Goal: Communication & Community: Share content

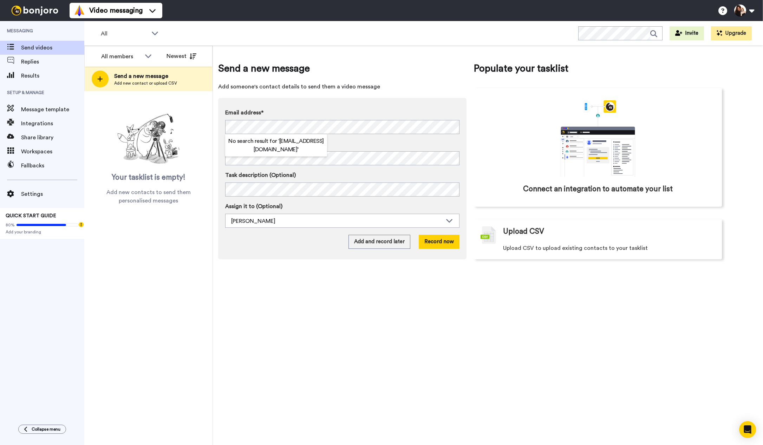
click at [265, 288] on div "Send a new message Add someone's contact details to send them a video message E…" at bounding box center [488, 246] width 550 height 400
drag, startPoint x: 344, startPoint y: 308, endPoint x: 415, endPoint y: 284, distance: 74.7
click at [345, 309] on div "Send a new message Add someone's contact details to send them a video message E…" at bounding box center [488, 246] width 550 height 400
click at [381, 244] on button "Add and record later" at bounding box center [380, 242] width 62 height 14
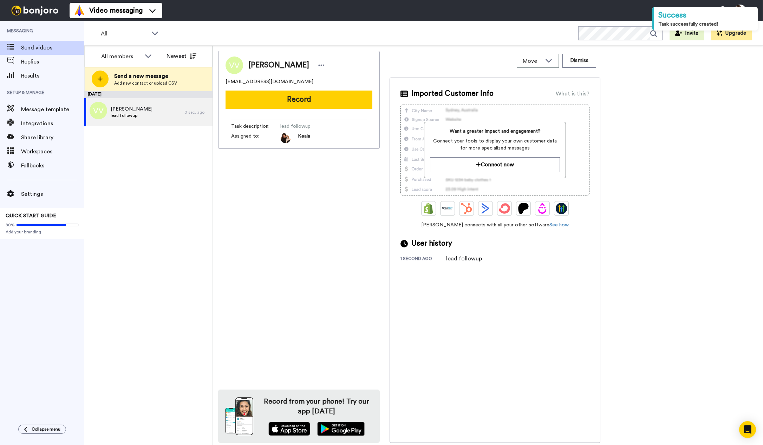
click at [731, 267] on div "Victoria Von Holder victoriavon@hotmail.com Record Task description : lead foll…" at bounding box center [488, 247] width 540 height 392
click at [290, 228] on div "Victoria Von Holder victoriavon@hotmail.com Record Task description : lead foll…" at bounding box center [299, 247] width 162 height 392
click at [323, 187] on div "Victoria Von Holder victoriavon@hotmail.com Record Task description : lead foll…" at bounding box center [299, 247] width 162 height 392
click at [323, 207] on div "Victoria Von Holder victoriavon@hotmail.com Record Task description : lead foll…" at bounding box center [299, 247] width 162 height 392
click at [327, 191] on div "Victoria Von Holder victoriavon@hotmail.com Record Task description : lead foll…" at bounding box center [299, 247] width 162 height 392
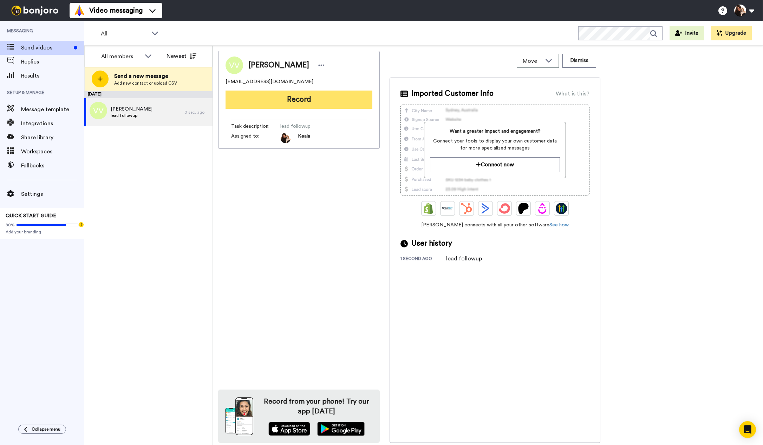
click at [294, 99] on button "Record" at bounding box center [299, 100] width 147 height 18
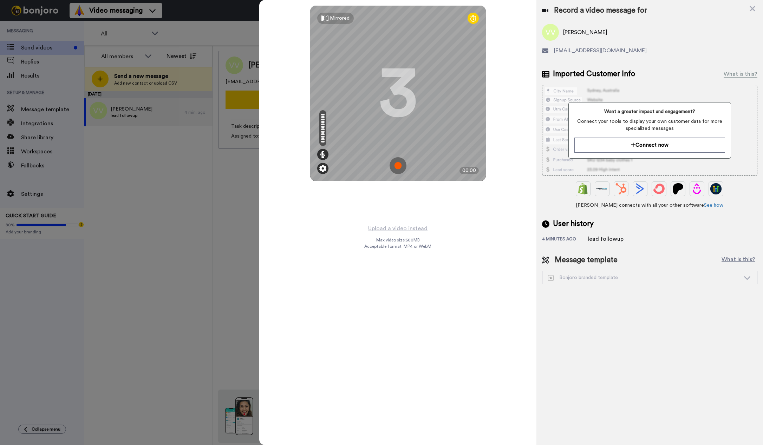
click at [324, 167] on img at bounding box center [322, 168] width 7 height 7
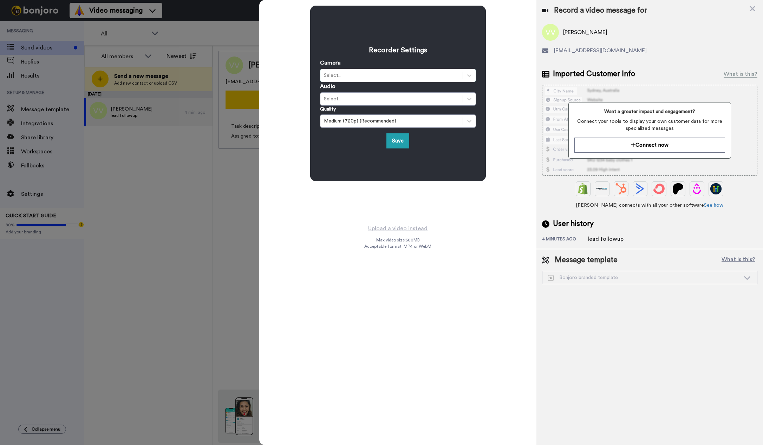
click at [348, 77] on div "Select..." at bounding box center [391, 75] width 135 height 7
click at [353, 90] on div "FaceTime HD Camera (Built-in) (05ac:8511)" at bounding box center [398, 92] width 156 height 13
click at [362, 97] on div "Select..." at bounding box center [391, 99] width 135 height 7
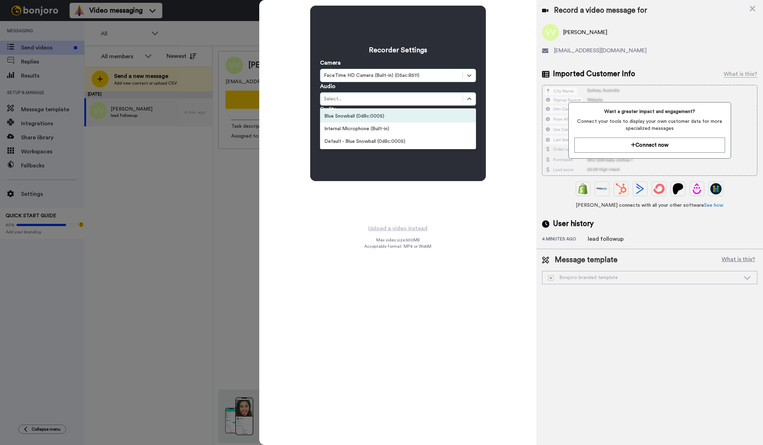
click at [364, 117] on div "Blue Snowball (0d8c:0005)" at bounding box center [398, 116] width 156 height 13
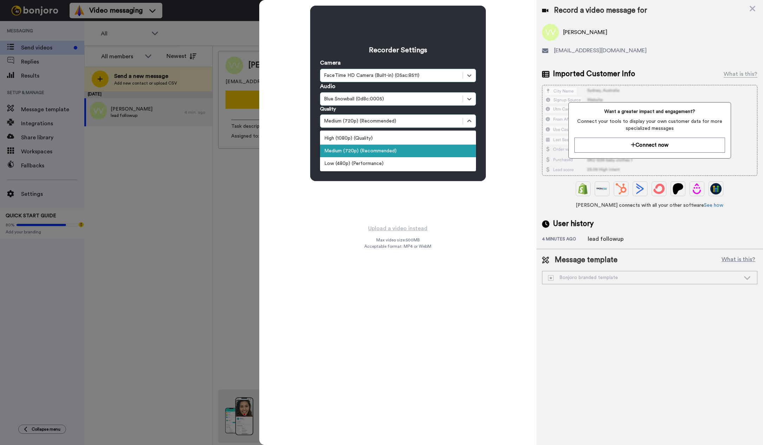
click at [369, 122] on div "Medium (720p) (Recommended)" at bounding box center [391, 121] width 135 height 7
drag, startPoint x: 377, startPoint y: 152, endPoint x: 392, endPoint y: 160, distance: 16.5
click at [377, 152] on div "Medium (720p) (Recommended)" at bounding box center [398, 151] width 156 height 13
click at [360, 120] on div "Medium (720p) (Recommended)" at bounding box center [391, 121] width 135 height 7
click at [365, 136] on div "High (1080p) (Quality)" at bounding box center [398, 138] width 156 height 13
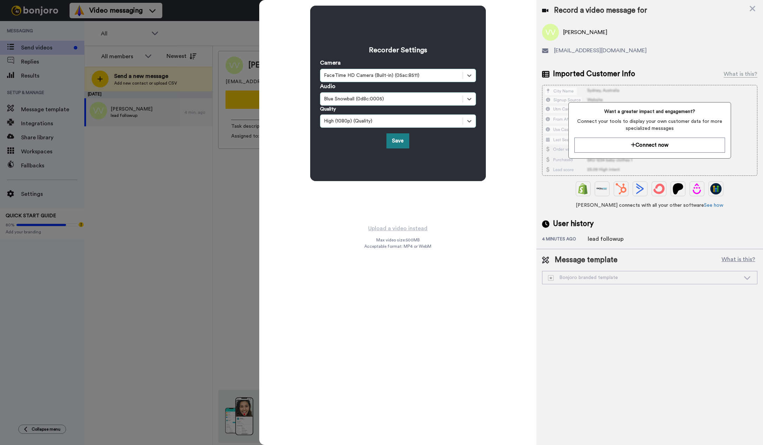
click at [400, 142] on button "Save" at bounding box center [397, 141] width 23 height 15
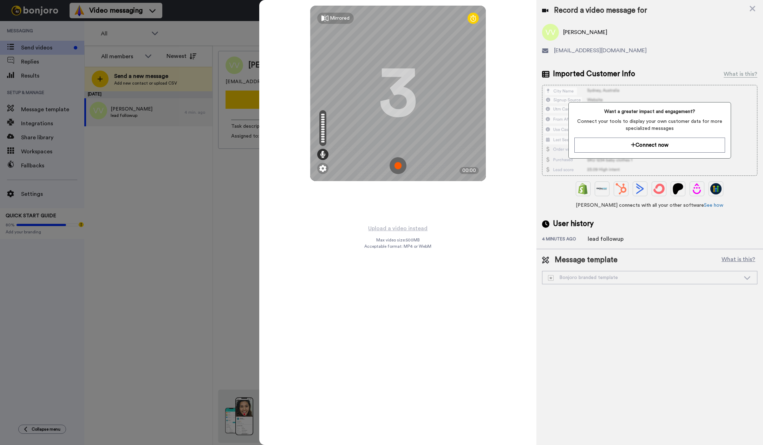
click at [400, 166] on img at bounding box center [398, 165] width 17 height 17
click at [401, 165] on img at bounding box center [398, 165] width 17 height 17
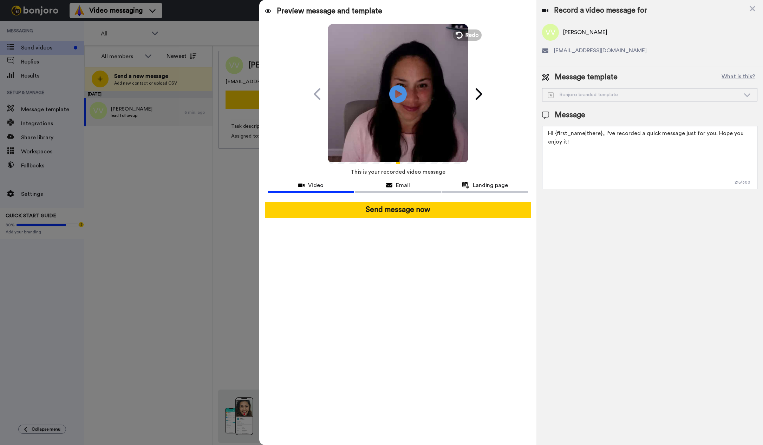
drag, startPoint x: 402, startPoint y: 94, endPoint x: 455, endPoint y: 133, distance: 65.3
click at [402, 94] on icon at bounding box center [398, 94] width 18 height 18
click at [469, 36] on span "Redo" at bounding box center [472, 34] width 15 height 9
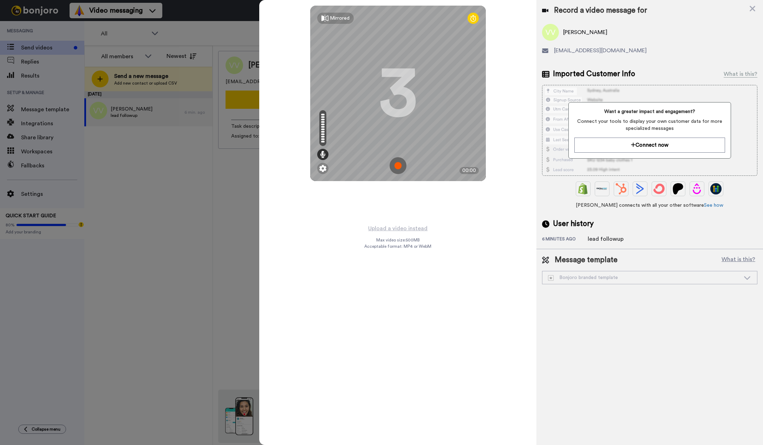
click at [401, 167] on img at bounding box center [398, 165] width 17 height 17
click at [397, 165] on img at bounding box center [398, 165] width 17 height 17
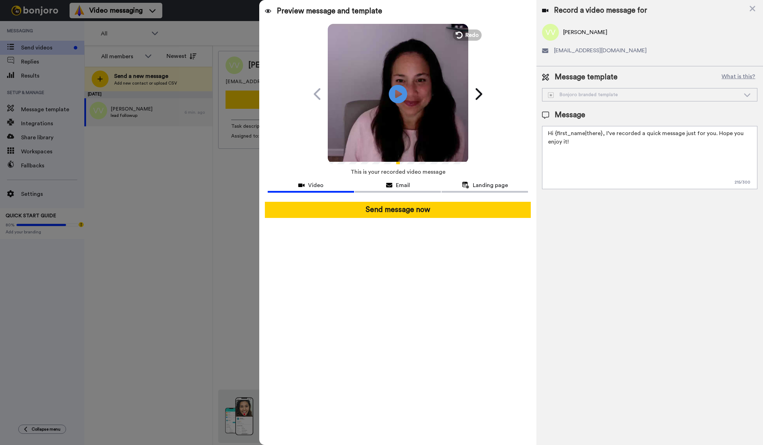
click at [399, 95] on icon "Play/Pause" at bounding box center [398, 93] width 19 height 33
click at [466, 35] on span "Redo" at bounding box center [472, 34] width 15 height 9
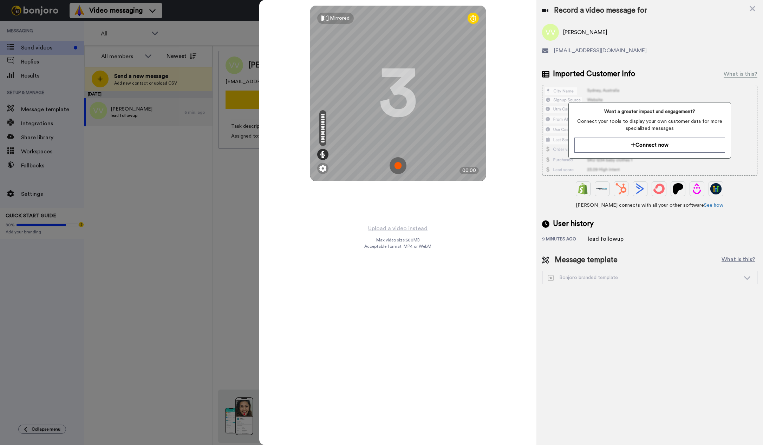
click at [399, 165] on img at bounding box center [398, 165] width 17 height 17
click at [402, 169] on img at bounding box center [398, 165] width 17 height 17
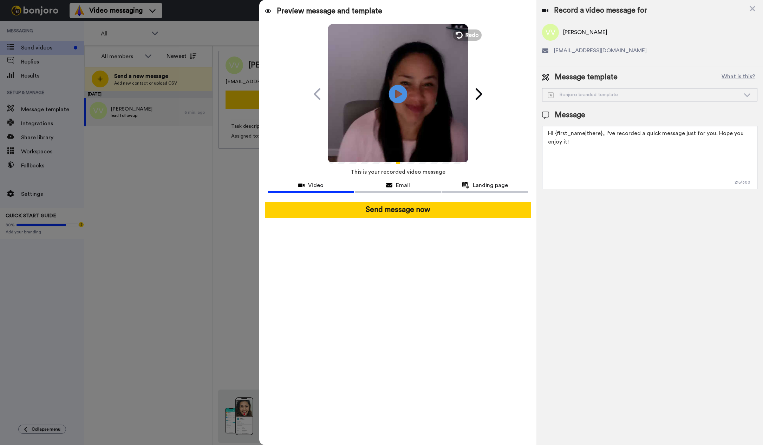
click at [401, 96] on icon at bounding box center [398, 94] width 19 height 19
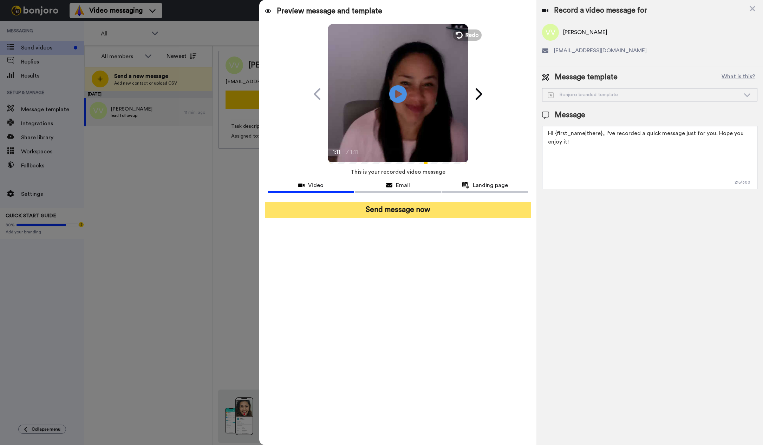
click at [398, 208] on button "Send message now" at bounding box center [398, 210] width 266 height 16
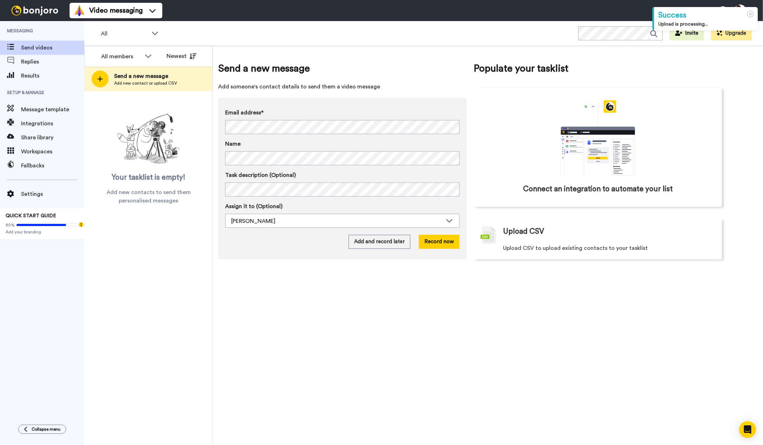
click at [413, 326] on div "Send a new message Add someone's contact details to send them a video message E…" at bounding box center [488, 246] width 550 height 400
drag, startPoint x: 371, startPoint y: 347, endPoint x: 373, endPoint y: 335, distance: 12.7
click at [371, 347] on div "Send a new message Add someone's contact details to send them a video message E…" at bounding box center [488, 246] width 550 height 400
drag, startPoint x: 348, startPoint y: 344, endPoint x: 345, endPoint y: 340, distance: 4.5
click at [347, 344] on div "Send a new message Add someone's contact details to send them a video message E…" at bounding box center [488, 246] width 550 height 400
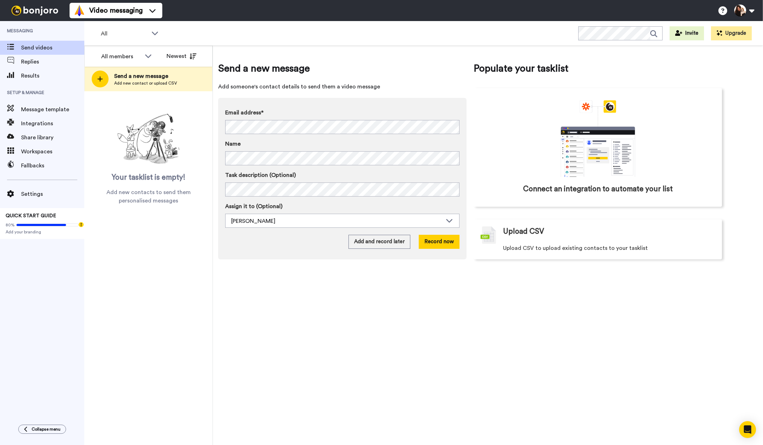
click at [183, 317] on div "All members Newest Send a new message Add new contact or upload CSV Your taskli…" at bounding box center [148, 246] width 129 height 400
click at [156, 273] on div "All members Newest Send a new message Add new contact or upload CSV Your taskli…" at bounding box center [148, 246] width 129 height 400
click at [196, 318] on div "All members All members Keala Stevens Newest Send a new message Add new contact…" at bounding box center [148, 246] width 129 height 400
click at [30, 63] on span "Replies" at bounding box center [52, 62] width 63 height 8
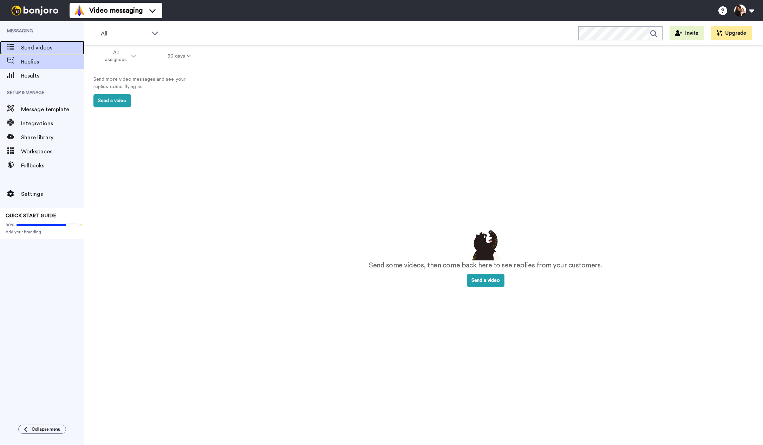
click at [44, 46] on span "Send videos" at bounding box center [52, 48] width 63 height 8
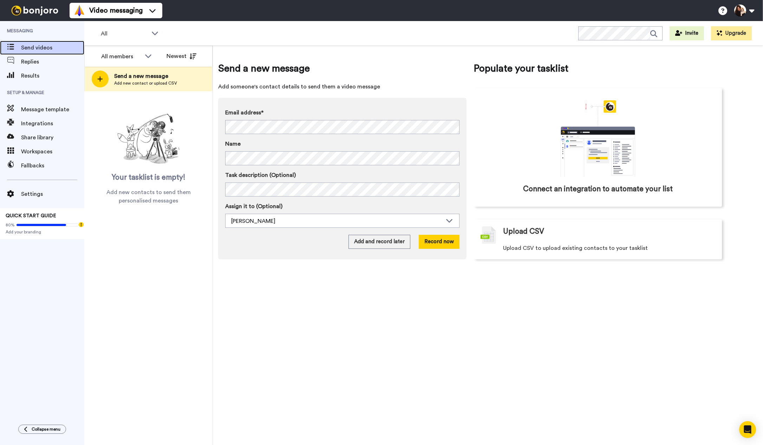
click at [18, 44] on span at bounding box center [10, 47] width 21 height 7
click at [147, 57] on icon at bounding box center [148, 56] width 6 height 4
click at [130, 80] on span "[PERSON_NAME]" at bounding box center [120, 82] width 50 height 7
click at [190, 56] on icon at bounding box center [192, 56] width 7 height 6
click at [34, 153] on span "Workspaces" at bounding box center [52, 152] width 63 height 8
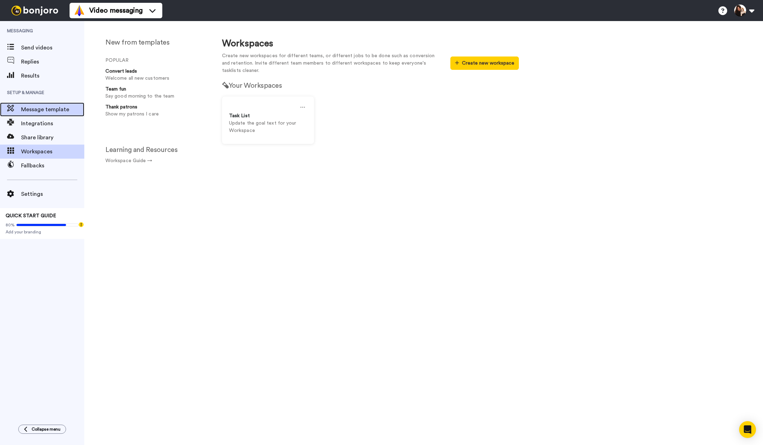
click at [31, 112] on span "Message template" at bounding box center [52, 109] width 63 height 8
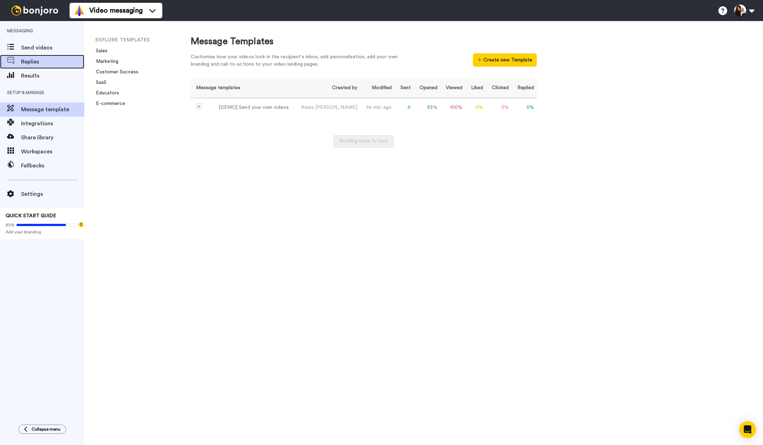
click at [23, 63] on span "Replies" at bounding box center [52, 62] width 63 height 8
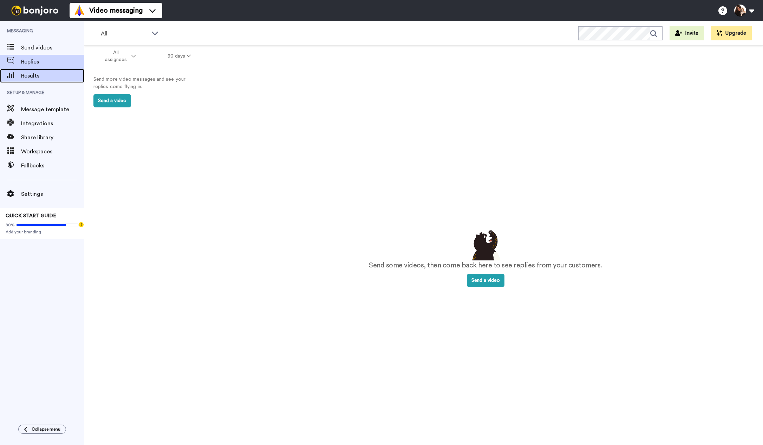
click at [21, 77] on span "Results" at bounding box center [52, 76] width 63 height 8
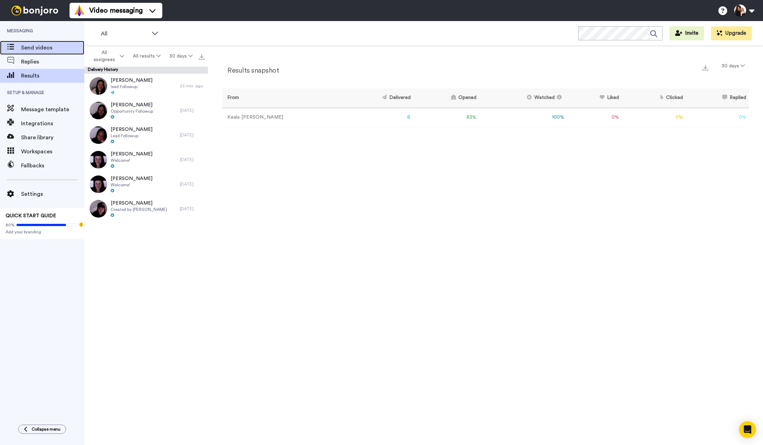
click at [14, 48] on icon at bounding box center [10, 47] width 7 height 6
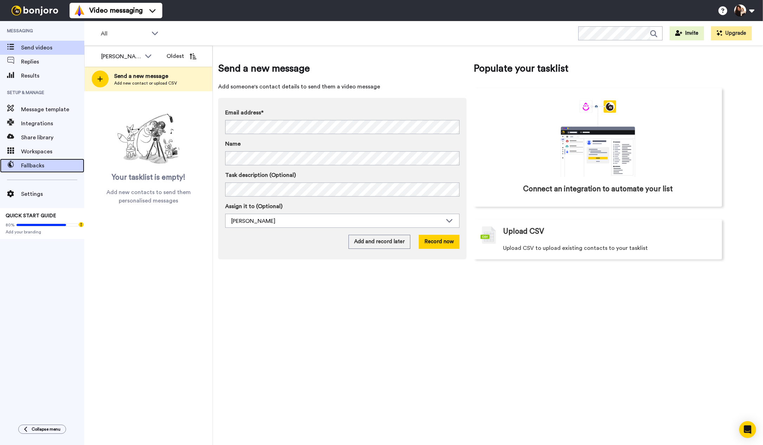
click at [25, 169] on span "Fallbacks" at bounding box center [52, 166] width 63 height 8
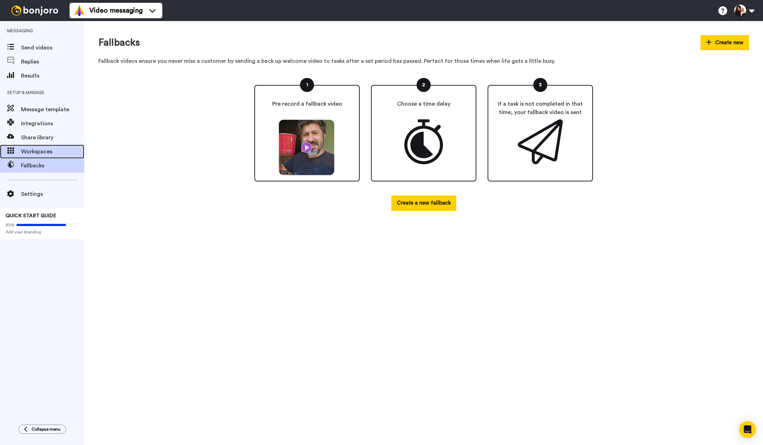
click at [35, 154] on span "Workspaces" at bounding box center [52, 152] width 63 height 8
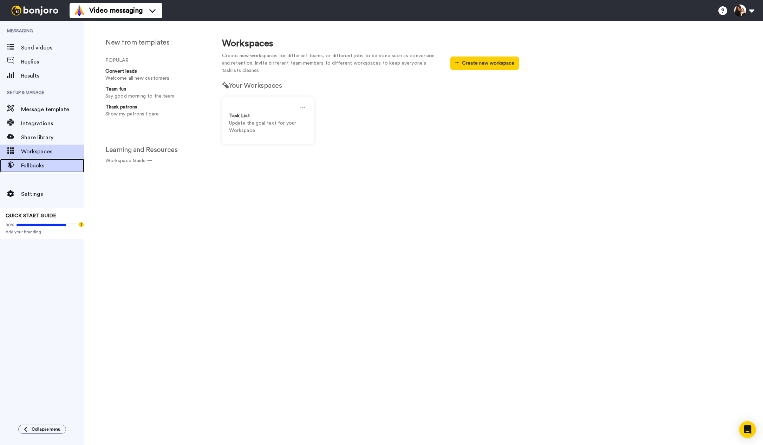
click at [37, 165] on span "Fallbacks" at bounding box center [52, 166] width 63 height 8
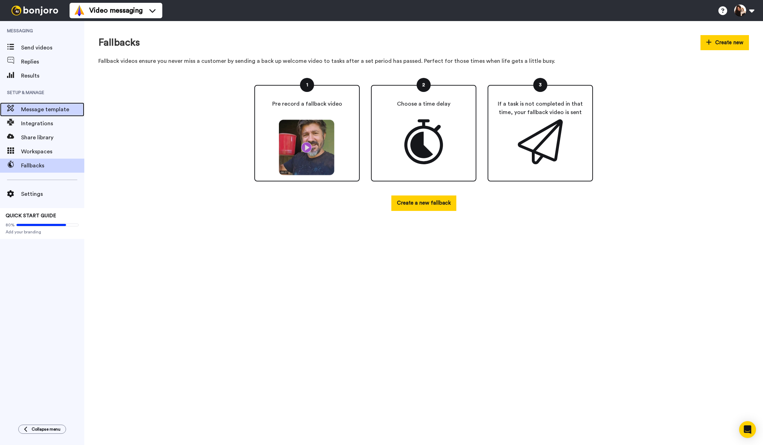
click at [29, 108] on span "Message template" at bounding box center [52, 109] width 63 height 8
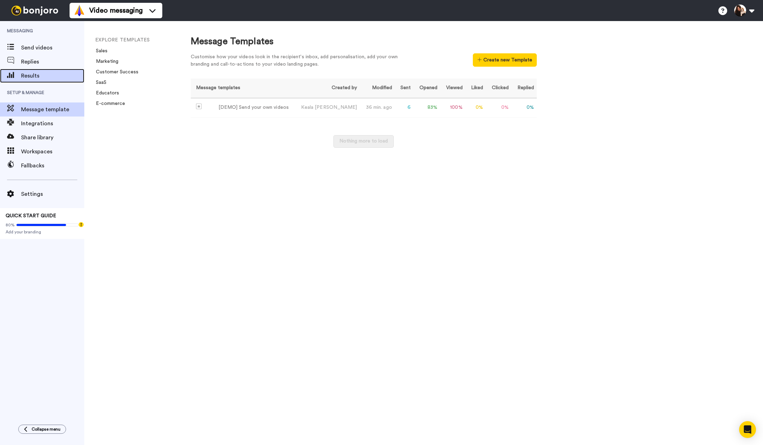
click at [24, 78] on span "Results" at bounding box center [52, 76] width 63 height 8
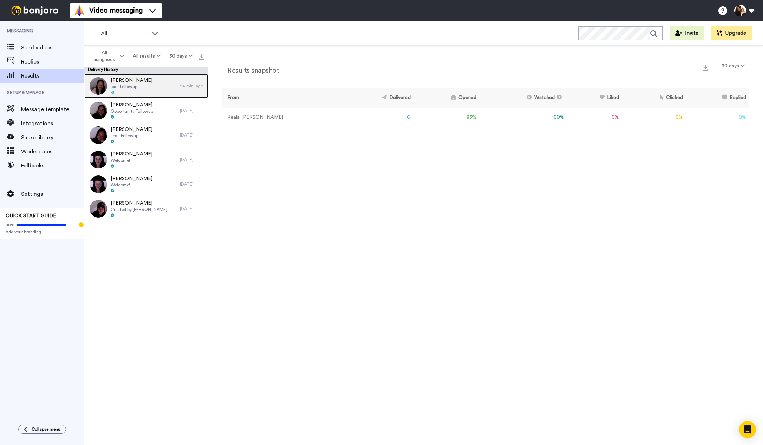
click at [119, 89] on div "Victoria Von Holder lead followup" at bounding box center [132, 86] width 42 height 18
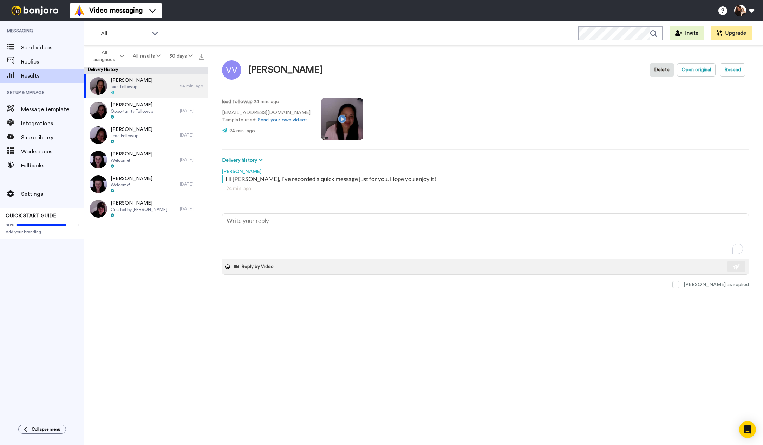
click at [339, 118] on video at bounding box center [342, 119] width 42 height 42
drag, startPoint x: 594, startPoint y: 326, endPoint x: 605, endPoint y: 320, distance: 11.9
click at [594, 327] on div "Victoria Von Holder Delete Open original Resend lead followup : 24 min. ago vic…" at bounding box center [485, 247] width 555 height 403
type textarea "x"
click at [162, 264] on div "Victoria Von Holder lead followup 24 min. ago RJ Bitner Opportunity Followup 1 …" at bounding box center [146, 262] width 124 height 376
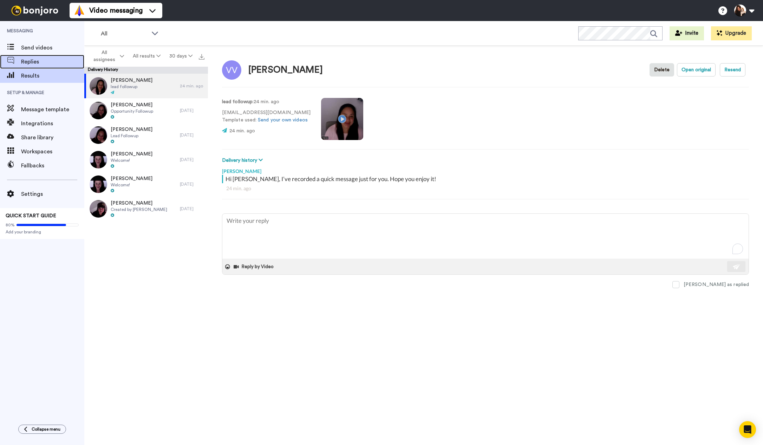
click at [28, 60] on span "Replies" at bounding box center [52, 62] width 63 height 8
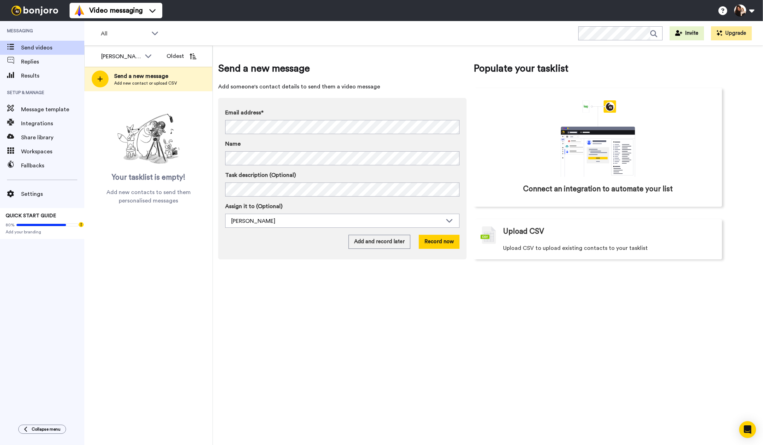
click at [251, 299] on div "Send a new message Add someone's contact details to send them a video message E…" at bounding box center [488, 246] width 550 height 400
click at [267, 283] on div "Send a new message Add someone's contact details to send them a video message E…" at bounding box center [488, 246] width 550 height 400
click at [379, 243] on button "Add and record later" at bounding box center [380, 242] width 62 height 14
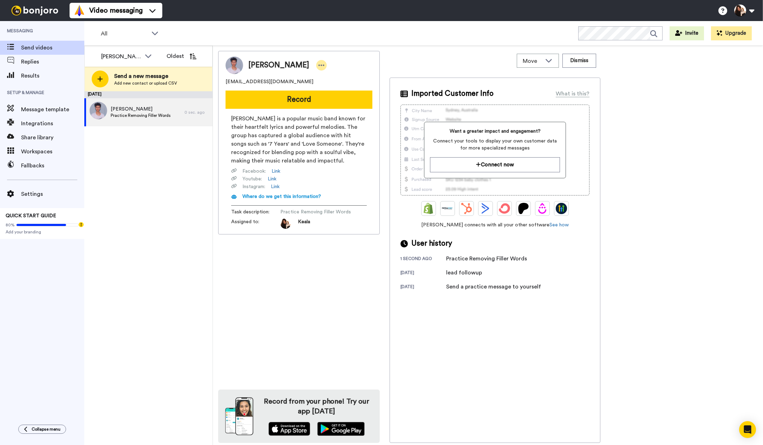
click at [319, 65] on icon at bounding box center [322, 65] width 6 height 1
click at [316, 76] on li "Edit contact" at bounding box center [326, 77] width 51 height 10
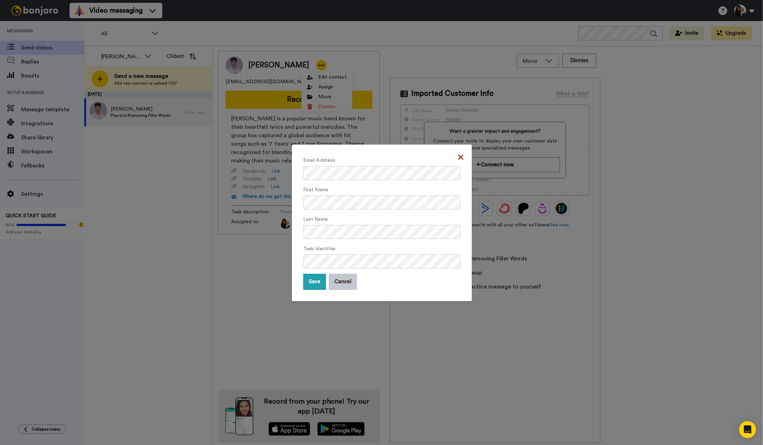
drag, startPoint x: 460, startPoint y: 156, endPoint x: 466, endPoint y: 160, distance: 6.4
click at [460, 156] on icon at bounding box center [460, 157] width 5 height 5
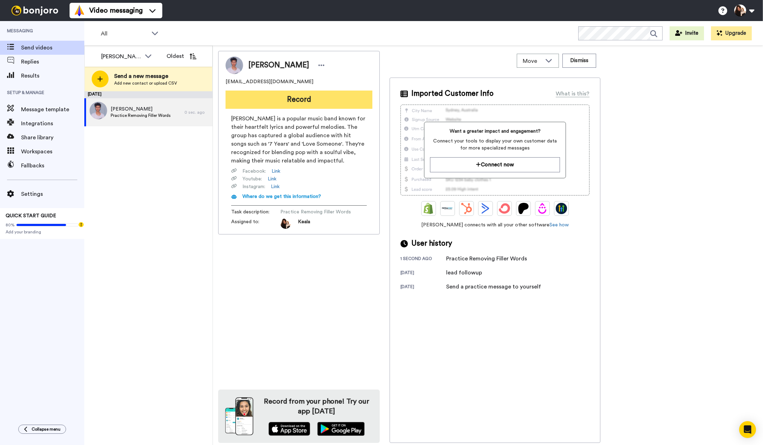
click at [301, 102] on button "Record" at bounding box center [299, 100] width 147 height 18
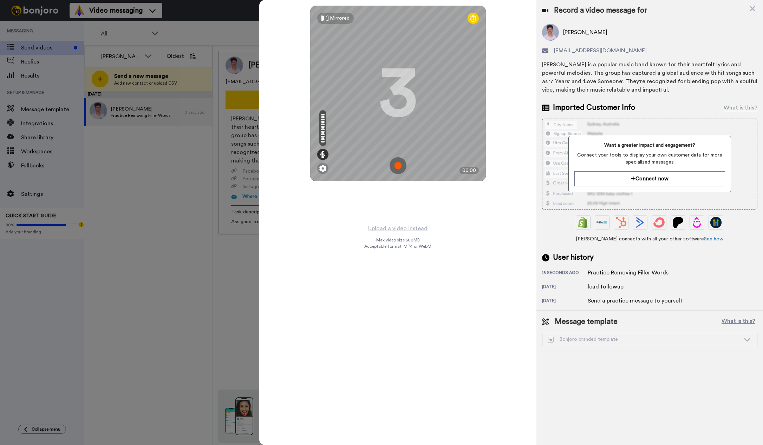
click at [399, 167] on img at bounding box center [398, 165] width 17 height 17
click at [396, 168] on img at bounding box center [398, 165] width 17 height 17
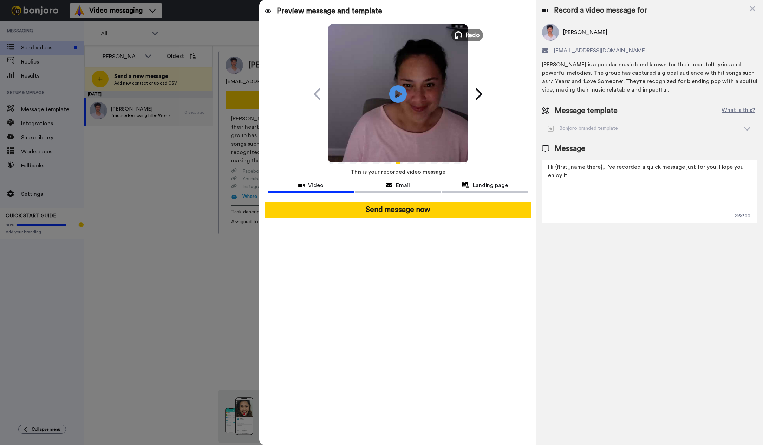
click at [463, 35] on button "Redo" at bounding box center [467, 35] width 32 height 12
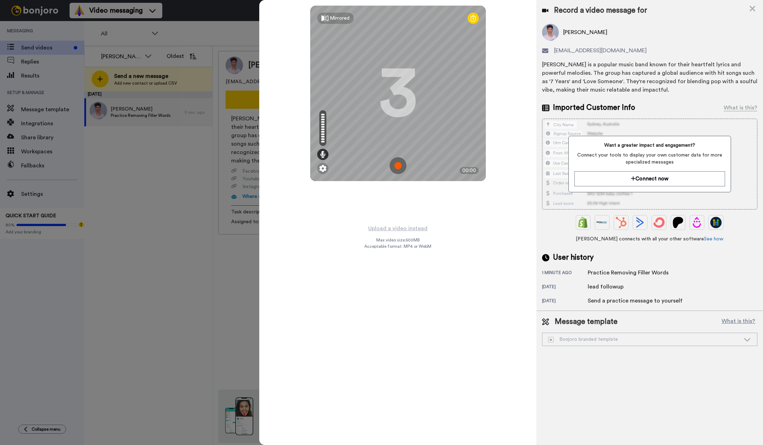
click at [397, 166] on img at bounding box center [398, 165] width 17 height 17
click at [401, 162] on img at bounding box center [398, 165] width 17 height 17
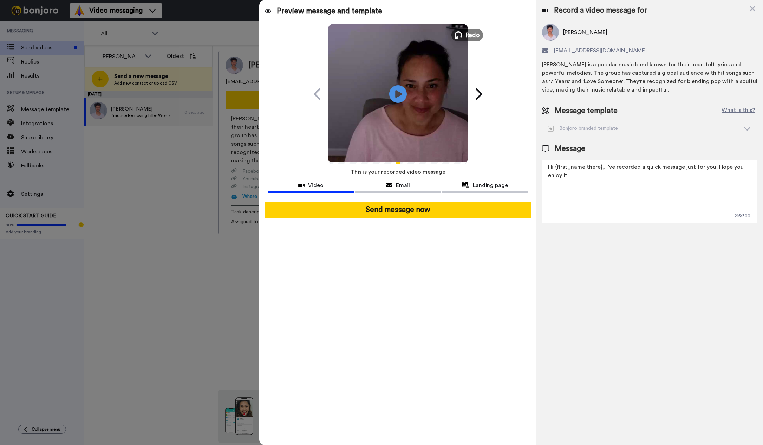
click at [468, 34] on span "Redo" at bounding box center [472, 34] width 15 height 9
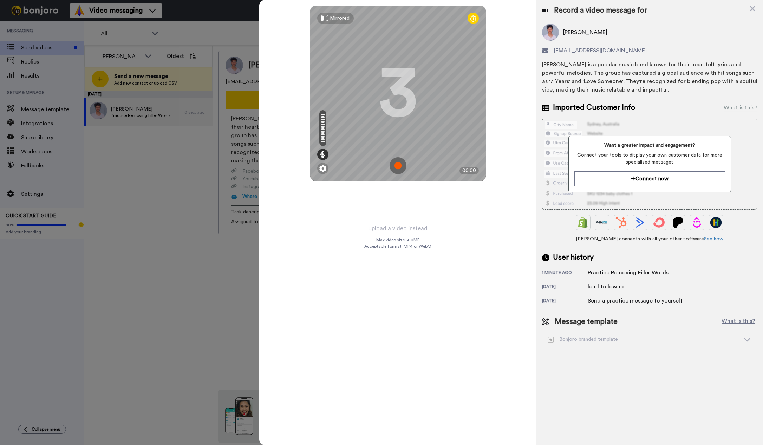
click at [399, 168] on img at bounding box center [398, 165] width 17 height 17
click at [397, 166] on img at bounding box center [398, 165] width 17 height 17
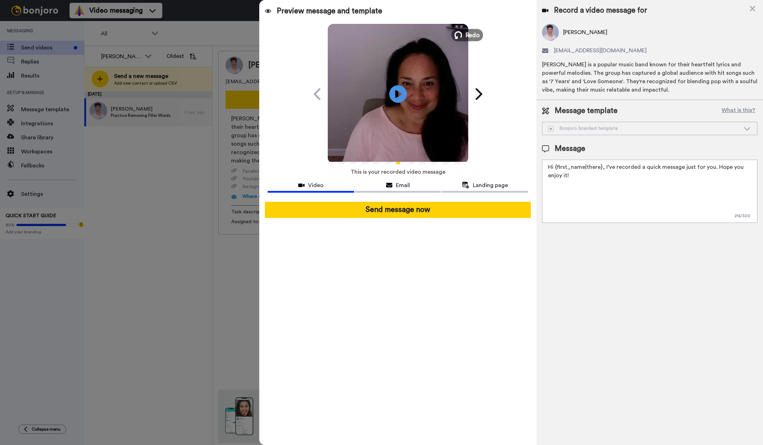
click at [470, 33] on span "Redo" at bounding box center [472, 34] width 15 height 9
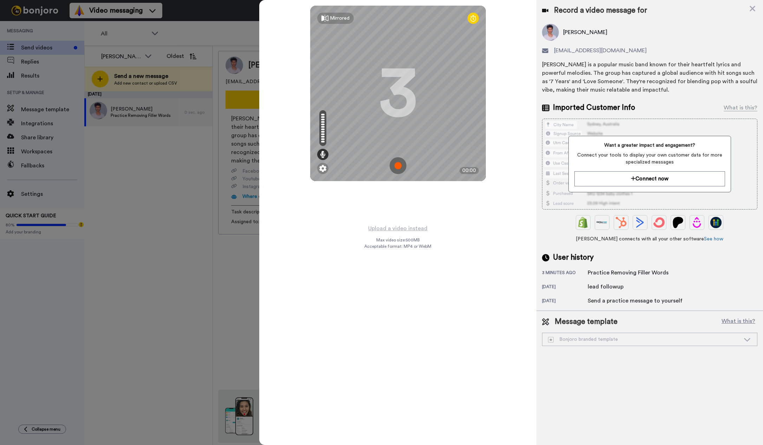
click at [401, 167] on img at bounding box center [398, 165] width 17 height 17
click at [401, 166] on img at bounding box center [398, 165] width 17 height 17
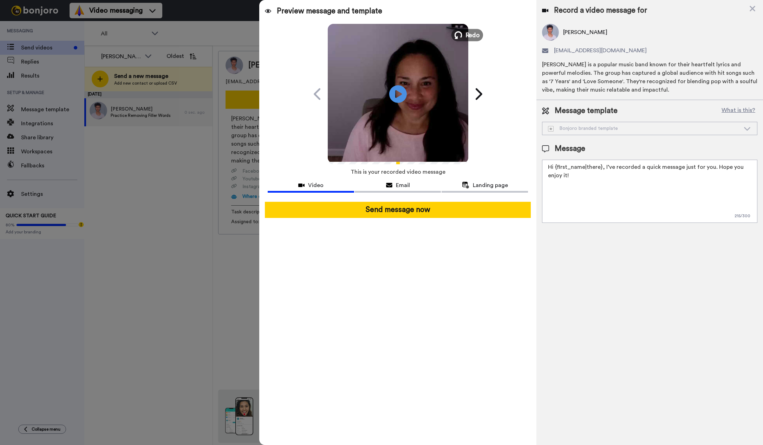
click at [466, 37] on span "Redo" at bounding box center [472, 34] width 15 height 9
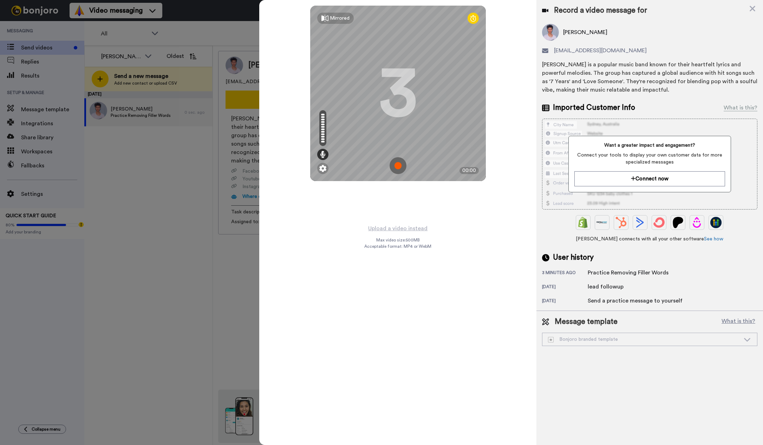
click at [395, 164] on img at bounding box center [398, 165] width 17 height 17
click at [397, 165] on img at bounding box center [398, 165] width 17 height 17
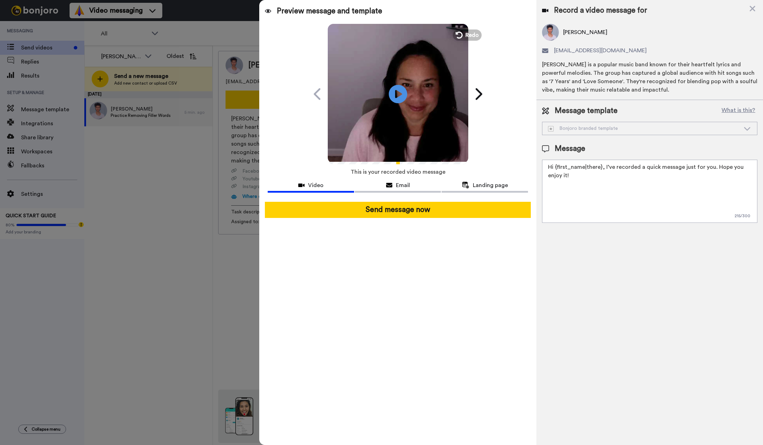
click at [396, 92] on icon "Play/Pause" at bounding box center [398, 93] width 19 height 33
click at [469, 33] on span "Redo" at bounding box center [472, 34] width 15 height 9
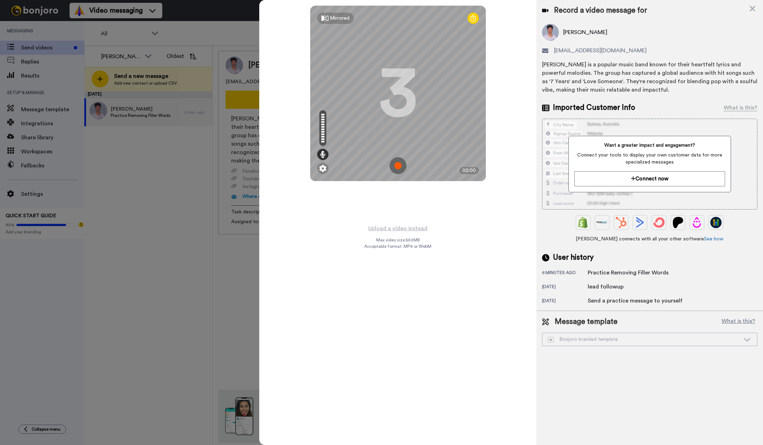
click at [400, 166] on img at bounding box center [398, 165] width 17 height 17
click at [401, 168] on img at bounding box center [398, 165] width 17 height 17
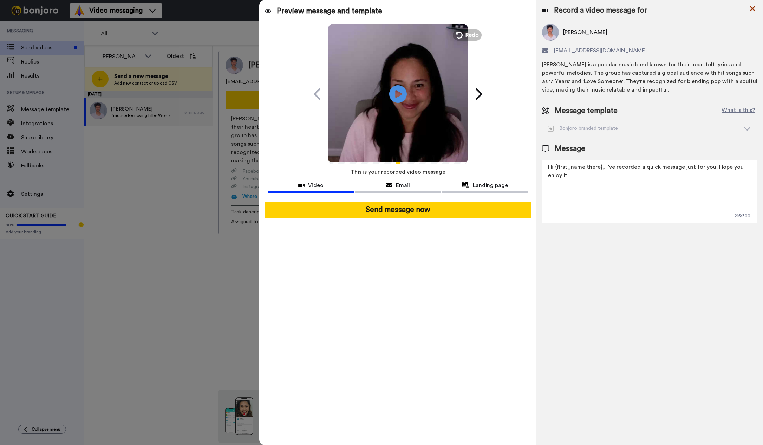
click at [754, 7] on icon at bounding box center [753, 9] width 6 height 6
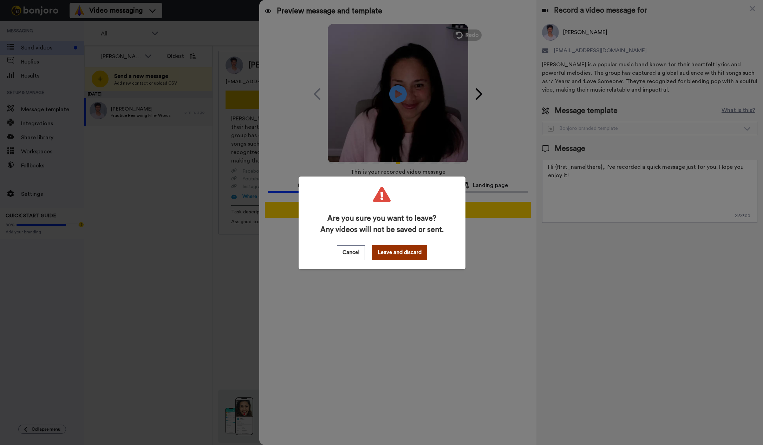
click at [395, 254] on button "Leave and discard" at bounding box center [399, 253] width 55 height 15
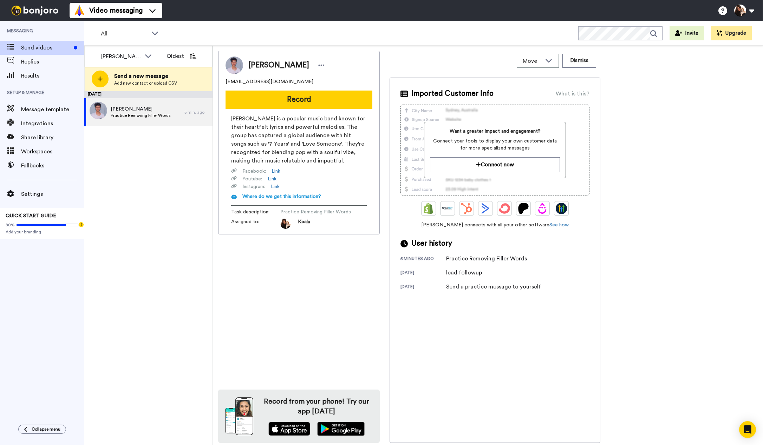
drag, startPoint x: 237, startPoint y: 258, endPoint x: 234, endPoint y: 262, distance: 5.5
click at [236, 259] on div "Keala Stevens kealastevensphotography@gmail.com Record Lukas Graham is a popula…" at bounding box center [299, 247] width 162 height 392
click at [32, 110] on span "Message template" at bounding box center [52, 109] width 63 height 8
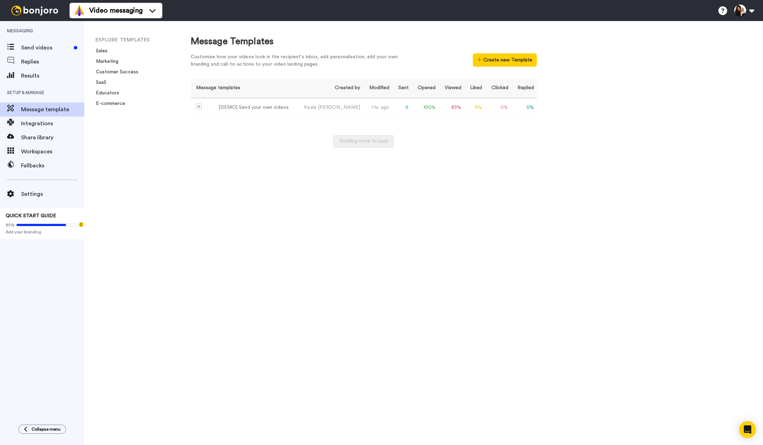
click at [615, 126] on div "Message Templates Customise how your videos look in the recipient's inbox, add …" at bounding box center [470, 233] width 586 height 424
click at [279, 110] on div "[DEMO] Send your own videos" at bounding box center [254, 107] width 70 height 7
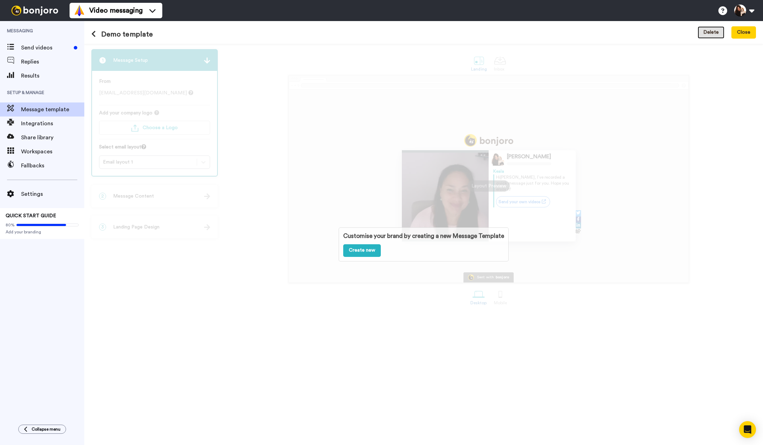
click at [710, 35] on button "Delete" at bounding box center [711, 32] width 27 height 13
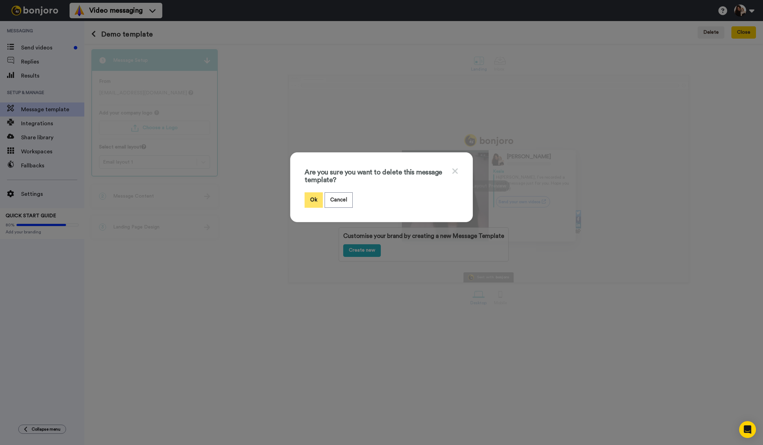
click at [311, 202] on button "Ok" at bounding box center [314, 200] width 18 height 15
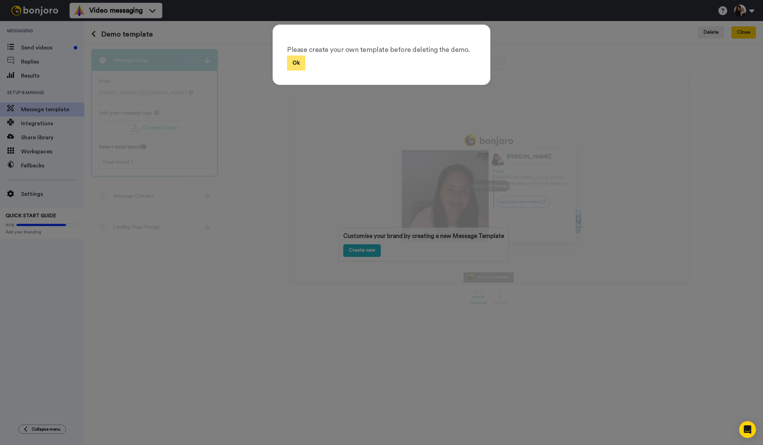
click at [294, 65] on button "Ok" at bounding box center [296, 63] width 18 height 15
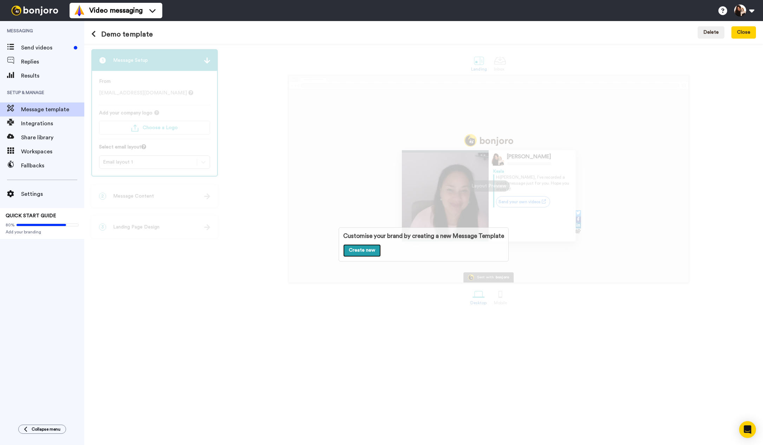
click at [367, 250] on link "Create new" at bounding box center [362, 251] width 38 height 13
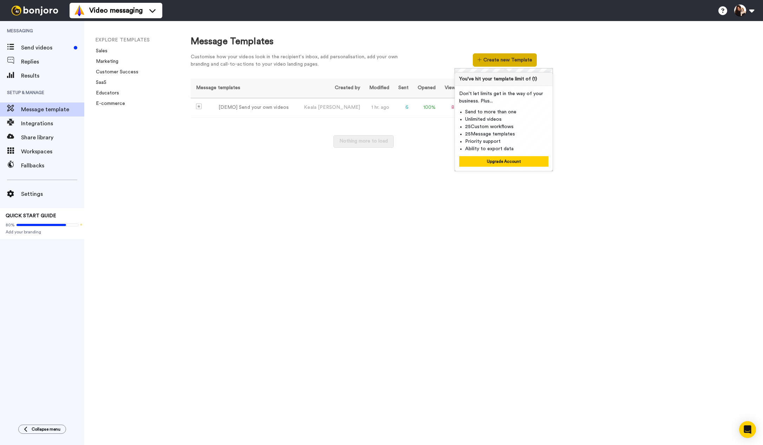
click at [501, 60] on button "Create new Template" at bounding box center [505, 59] width 64 height 13
click at [484, 58] on button "Create new Template" at bounding box center [505, 59] width 64 height 13
click at [384, 184] on div "Message Templates Customise how your videos look in the recipient's inbox, add …" at bounding box center [470, 233] width 586 height 424
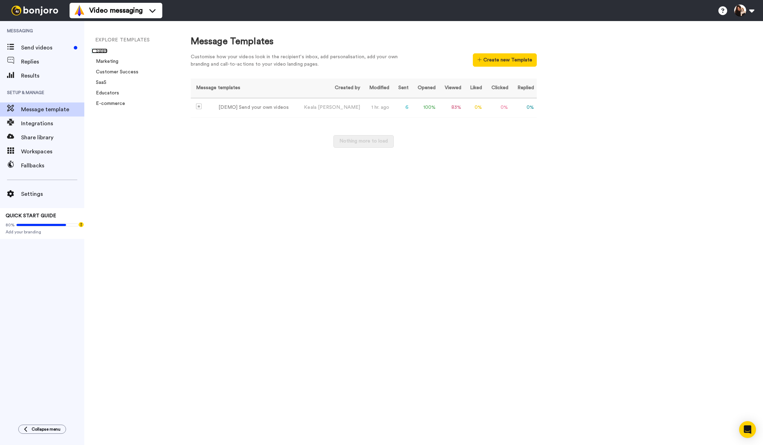
click at [106, 52] on link "Sales" at bounding box center [100, 50] width 16 height 5
click at [238, 108] on div "[DEMO] Send your own videos" at bounding box center [254, 107] width 70 height 7
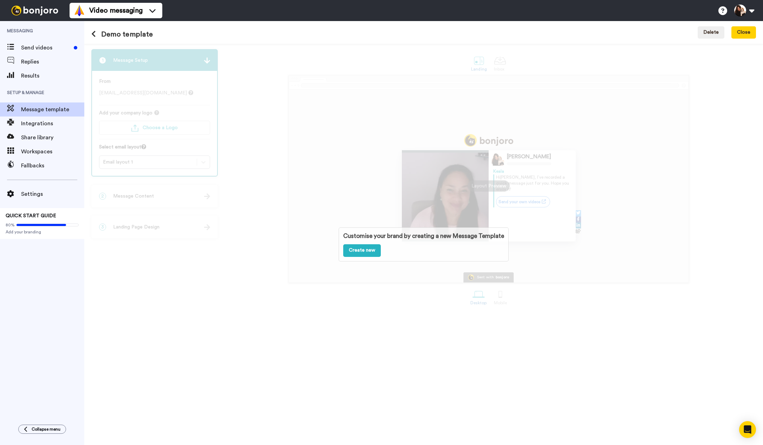
click at [270, 236] on div "Customise your brand by creating a new Message Template Create new" at bounding box center [423, 245] width 679 height 402
click at [715, 32] on button "Delete" at bounding box center [711, 32] width 27 height 13
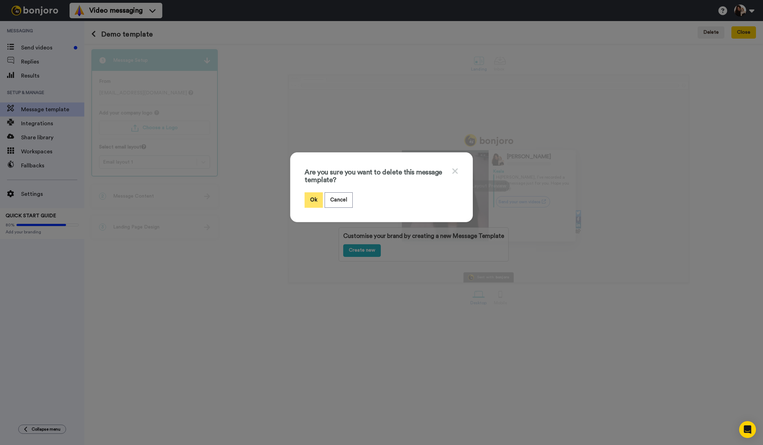
click at [310, 202] on button "Ok" at bounding box center [314, 200] width 18 height 15
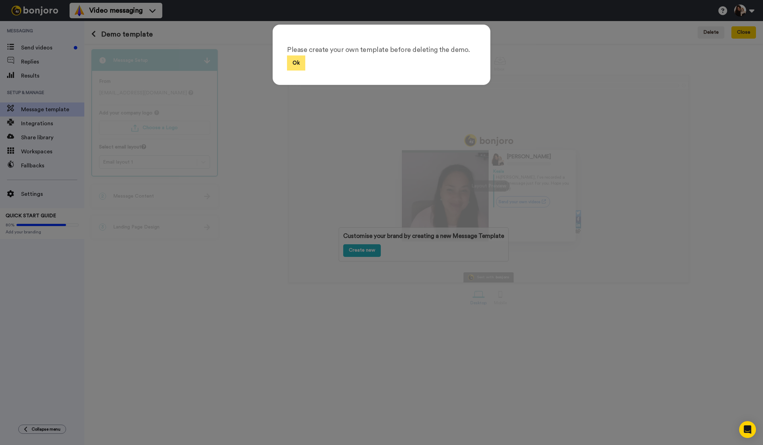
click at [293, 65] on button "Ok" at bounding box center [296, 63] width 18 height 15
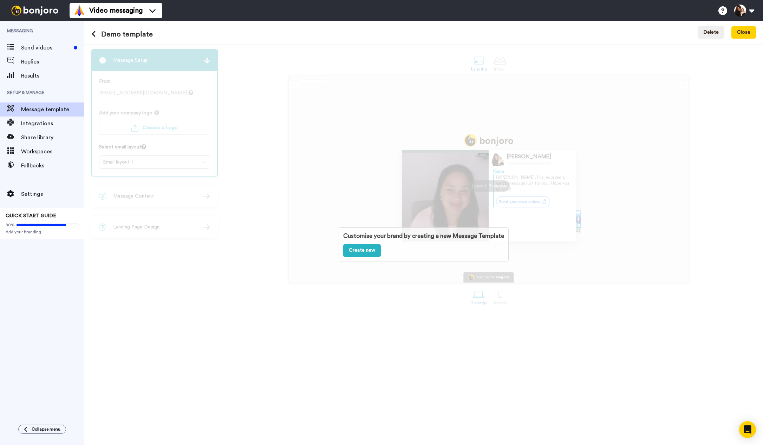
click at [285, 221] on div "Customise your brand by creating a new Message Template Create new" at bounding box center [423, 245] width 679 height 402
click at [344, 250] on link "Create new" at bounding box center [362, 251] width 38 height 13
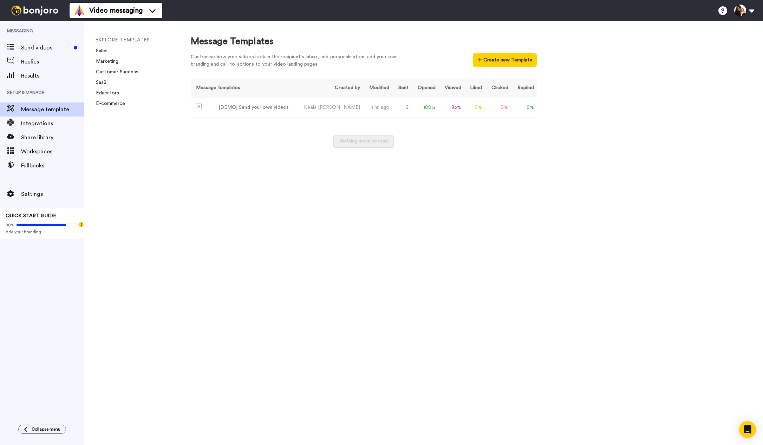
click at [160, 118] on div "EXPLORE TEMPLATES Sales Marketing Customer Success SaaS Educators E-commerce" at bounding box center [130, 233] width 92 height 424
click at [523, 108] on td "0 %" at bounding box center [524, 108] width 26 height 20
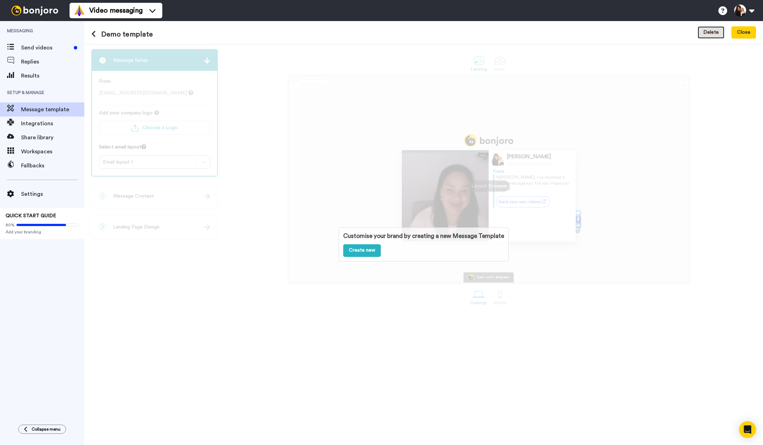
click at [711, 33] on button "Delete" at bounding box center [711, 32] width 27 height 13
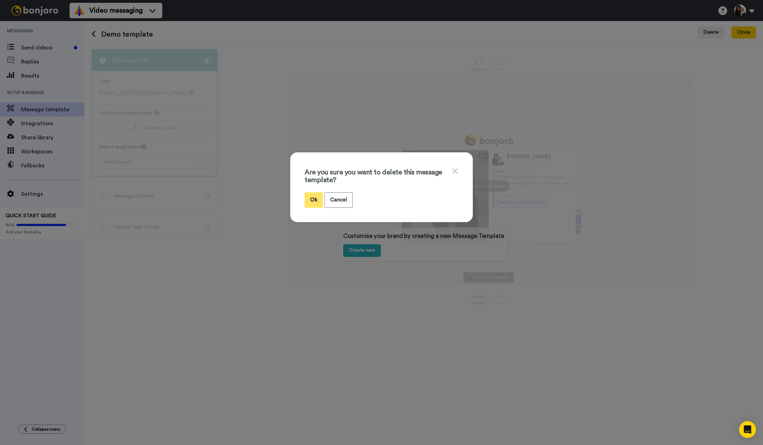
click at [312, 196] on button "Ok" at bounding box center [314, 200] width 18 height 15
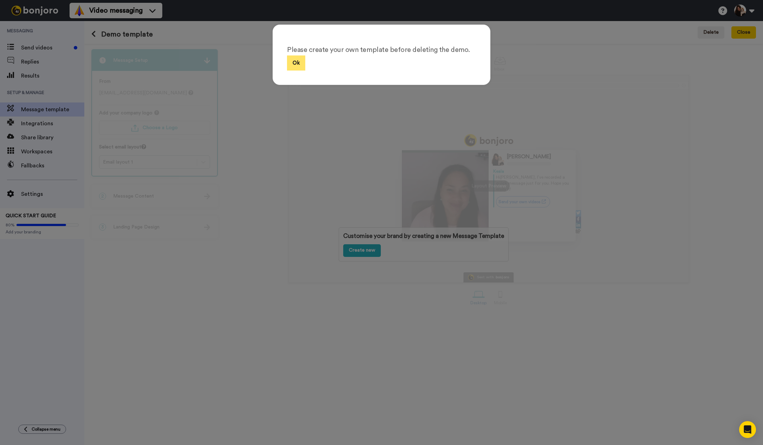
click at [297, 64] on button "Ok" at bounding box center [296, 63] width 18 height 15
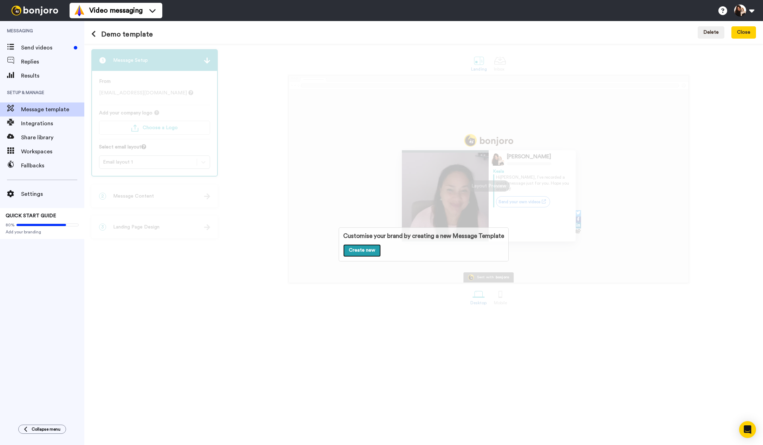
click at [362, 250] on link "Create new" at bounding box center [362, 251] width 38 height 13
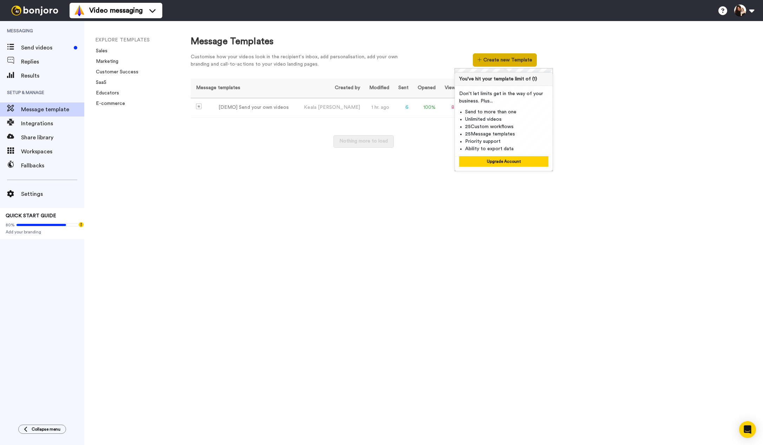
click at [505, 60] on button "Create new Template" at bounding box center [505, 59] width 64 height 13
drag, startPoint x: 693, startPoint y: 190, endPoint x: 711, endPoint y: 191, distance: 18.3
click at [693, 190] on div "Message Templates Customise how your videos look in the recipient's inbox, add …" at bounding box center [470, 233] width 586 height 424
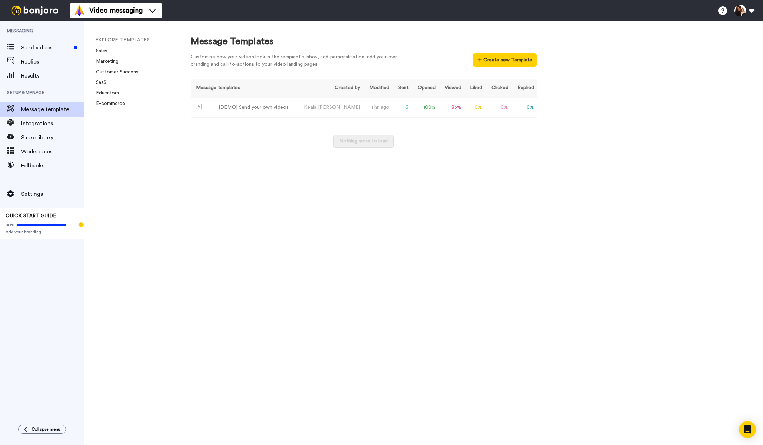
click at [712, 192] on div "Message Templates Customise how your videos look in the recipient's inbox, add …" at bounding box center [470, 233] width 586 height 424
click at [250, 258] on div "Message Templates Customise how your videos look in the recipient's inbox, add …" at bounding box center [470, 233] width 586 height 424
click at [29, 46] on span "Send videos" at bounding box center [46, 48] width 50 height 8
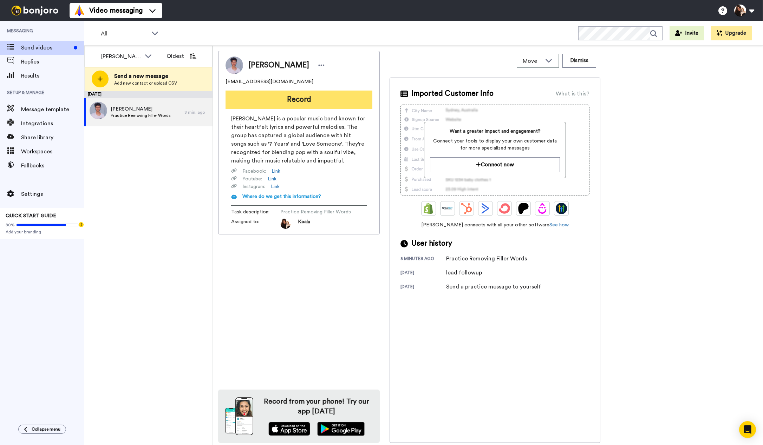
click at [279, 99] on button "Record" at bounding box center [299, 100] width 147 height 18
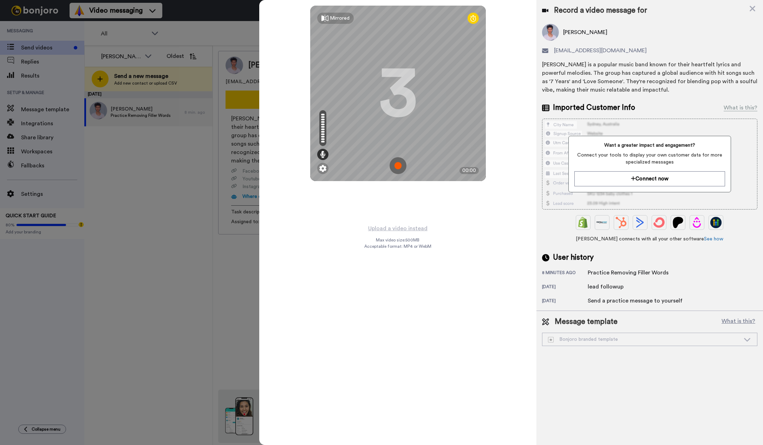
click at [401, 163] on img at bounding box center [398, 165] width 17 height 17
click at [401, 166] on img at bounding box center [398, 165] width 17 height 17
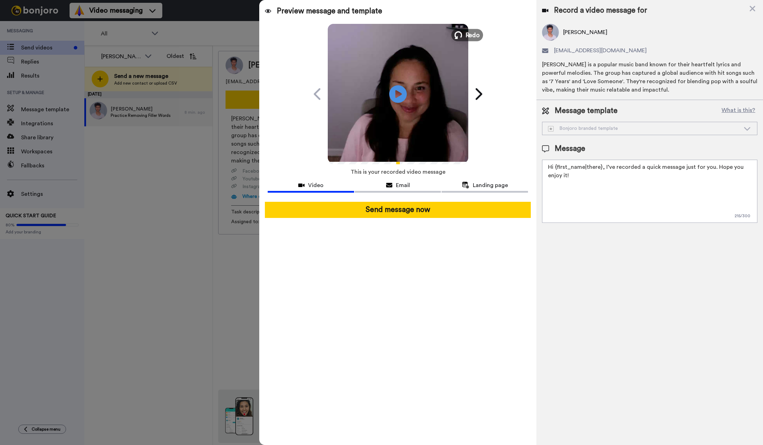
click at [468, 36] on span "Redo" at bounding box center [472, 34] width 15 height 9
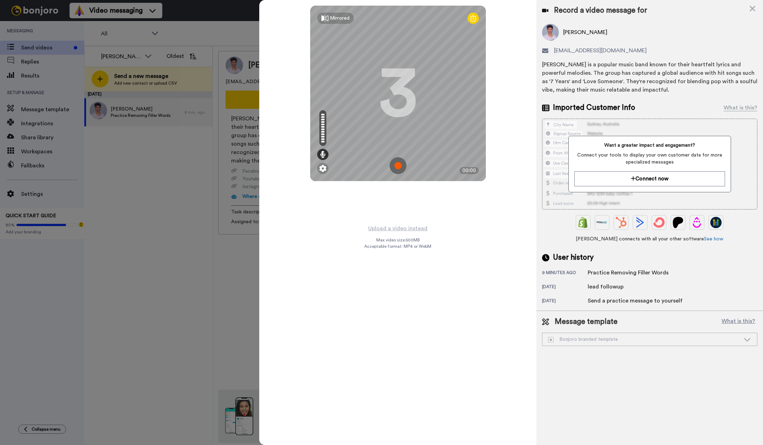
click at [399, 165] on img at bounding box center [398, 165] width 17 height 17
click at [398, 169] on img at bounding box center [398, 165] width 17 height 17
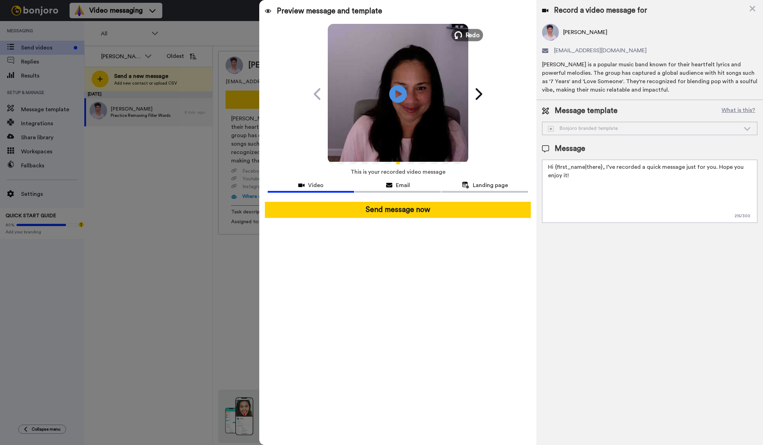
click at [464, 33] on button "Redo" at bounding box center [467, 35] width 32 height 12
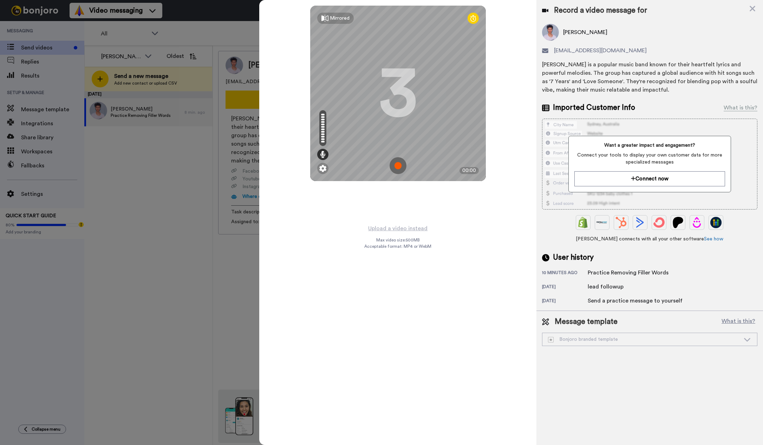
click at [397, 169] on img at bounding box center [398, 165] width 17 height 17
click at [400, 165] on img at bounding box center [398, 165] width 17 height 17
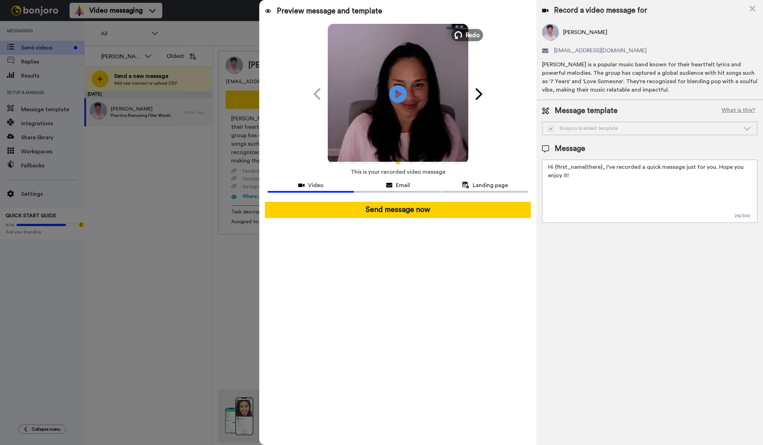
click at [465, 35] on button "Redo" at bounding box center [467, 35] width 32 height 12
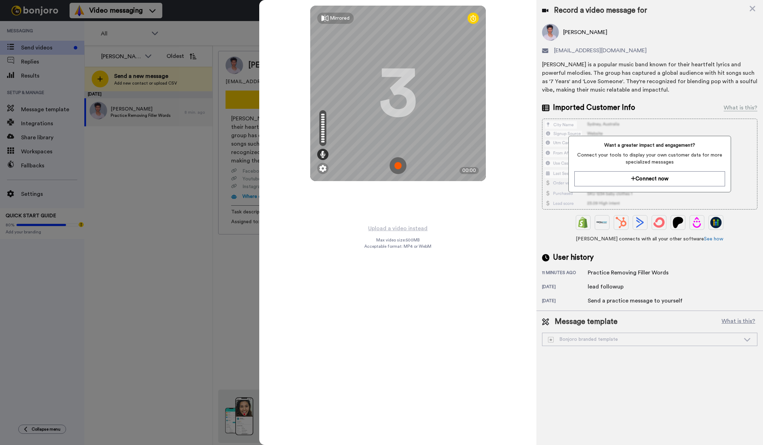
click at [399, 168] on img at bounding box center [398, 165] width 17 height 17
click at [402, 166] on img at bounding box center [398, 165] width 17 height 17
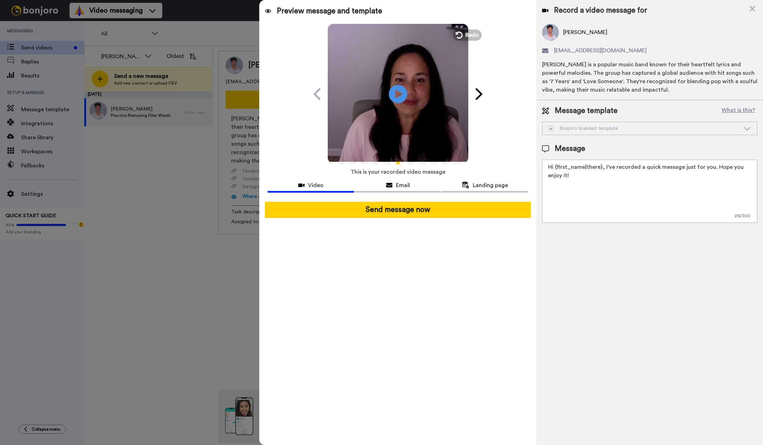
drag, startPoint x: 400, startPoint y: 91, endPoint x: 405, endPoint y: 96, distance: 7.7
click at [400, 91] on icon at bounding box center [398, 94] width 19 height 19
click at [472, 35] on span "Redo" at bounding box center [472, 34] width 15 height 9
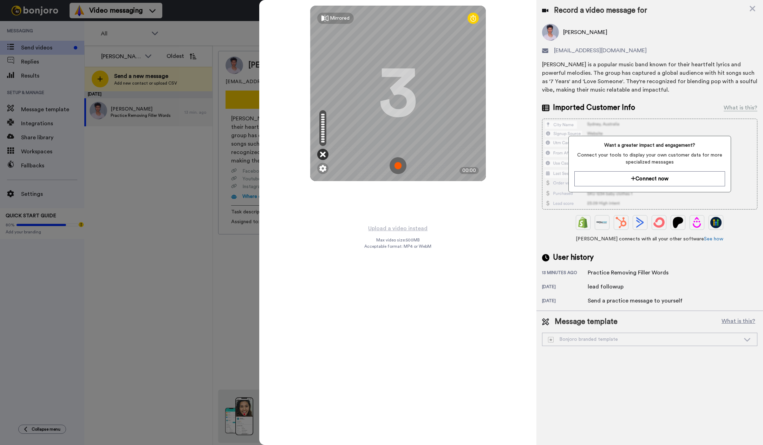
click at [325, 155] on icon at bounding box center [323, 154] width 6 height 7
click at [325, 173] on div at bounding box center [322, 168] width 11 height 11
click at [325, 168] on img at bounding box center [322, 168] width 7 height 7
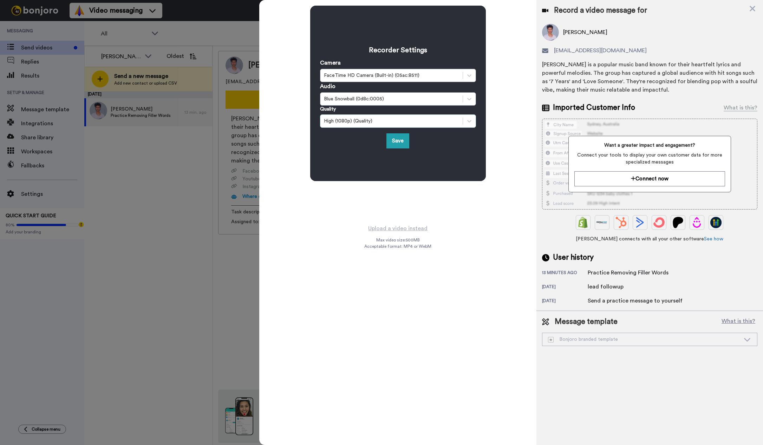
click at [386, 118] on div "High (1080p) (Quality)" at bounding box center [391, 121] width 135 height 7
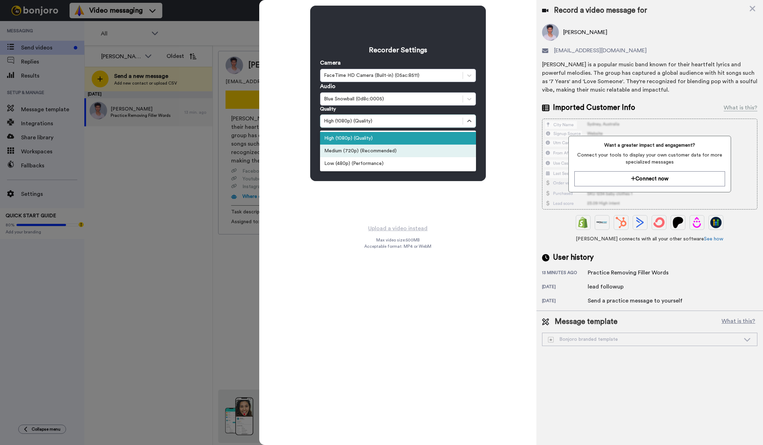
click at [371, 153] on div "Medium (720p) (Recommended)" at bounding box center [398, 151] width 156 height 13
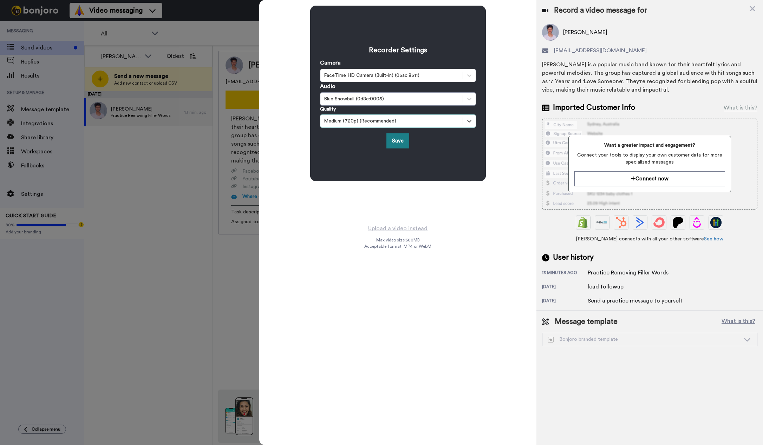
click at [401, 142] on button "Save" at bounding box center [397, 141] width 23 height 15
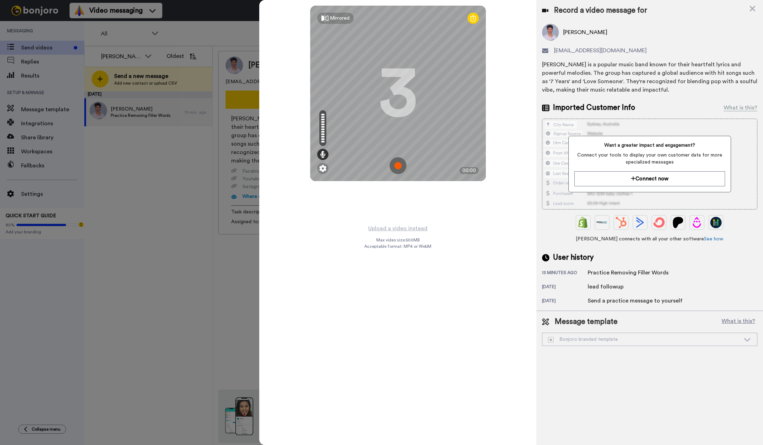
click at [399, 167] on img at bounding box center [398, 165] width 17 height 17
click at [396, 163] on img at bounding box center [398, 165] width 17 height 17
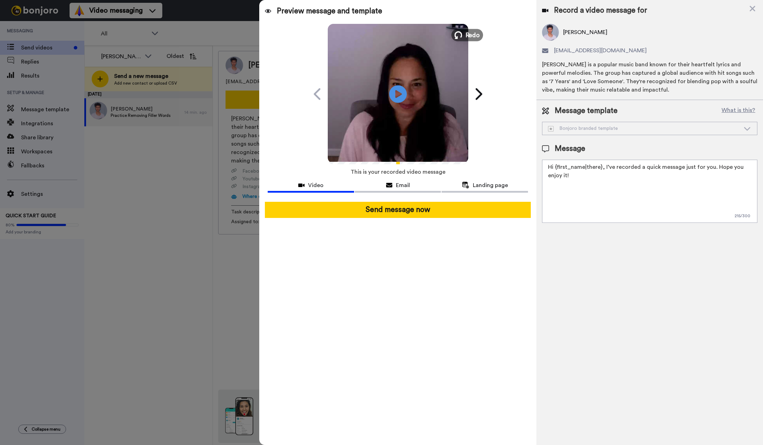
click at [461, 34] on icon at bounding box center [458, 35] width 8 height 8
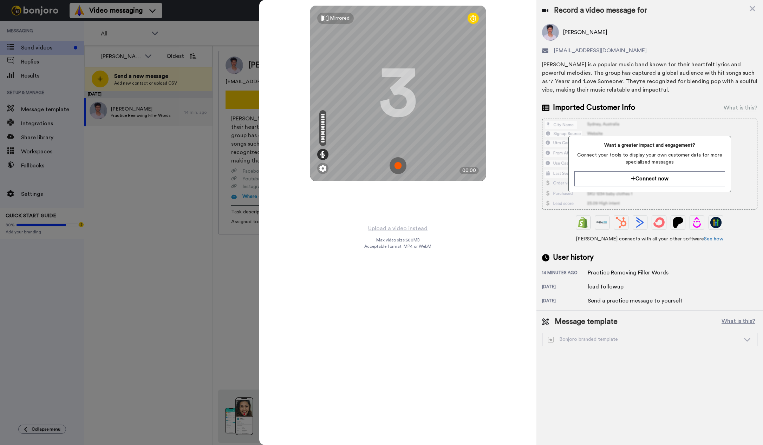
click at [399, 167] on img at bounding box center [398, 165] width 17 height 17
click at [397, 165] on img at bounding box center [398, 165] width 17 height 17
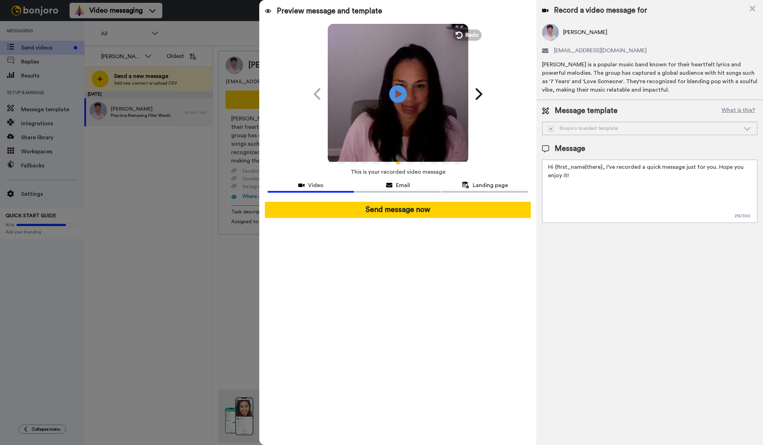
drag, startPoint x: 401, startPoint y: 90, endPoint x: 459, endPoint y: 98, distance: 58.9
click at [401, 90] on icon at bounding box center [398, 94] width 18 height 18
click at [469, 35] on span "Redo" at bounding box center [472, 34] width 15 height 9
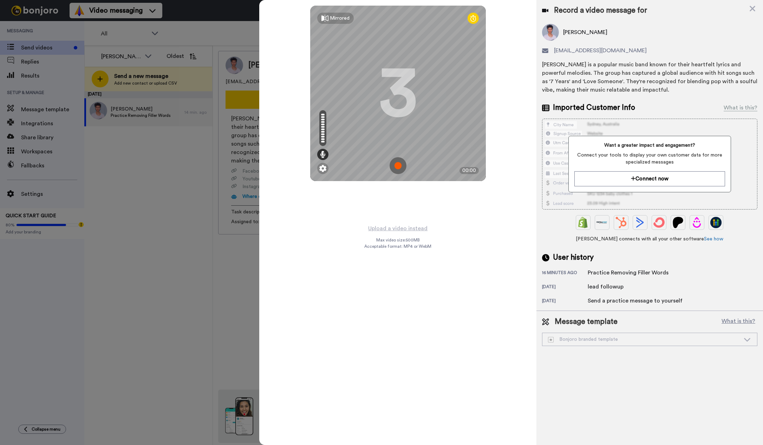
click at [396, 164] on img at bounding box center [398, 165] width 17 height 17
click at [399, 166] on img at bounding box center [398, 165] width 17 height 17
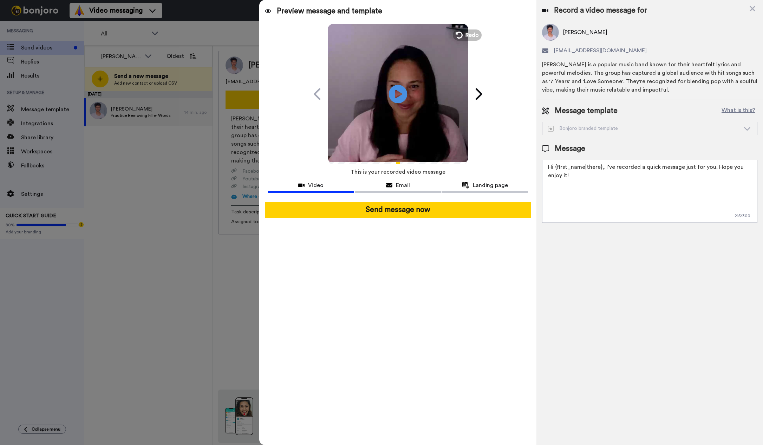
click at [398, 95] on icon "Play/Pause" at bounding box center [398, 93] width 19 height 33
click at [473, 35] on span "Redo" at bounding box center [472, 34] width 15 height 9
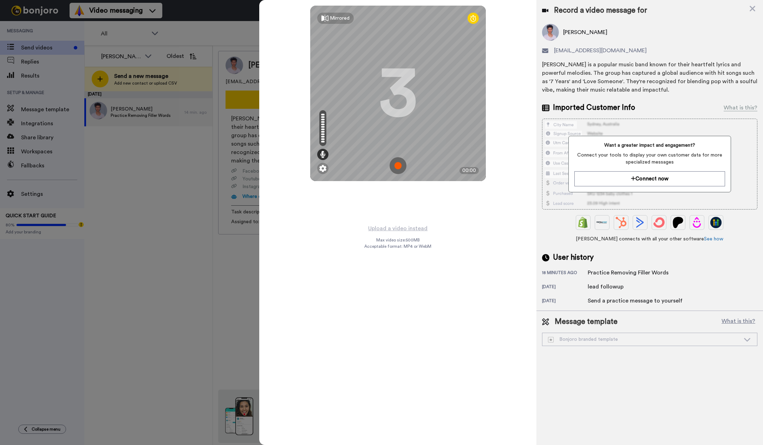
click at [398, 166] on img at bounding box center [398, 165] width 17 height 17
click at [398, 167] on img at bounding box center [398, 165] width 17 height 17
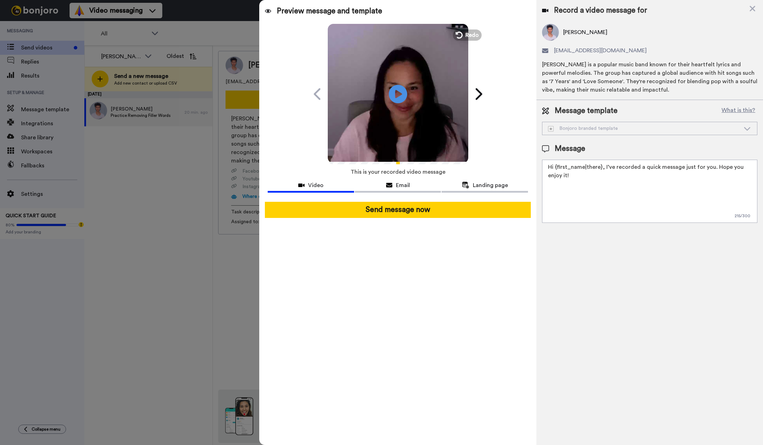
click at [403, 91] on icon at bounding box center [398, 94] width 19 height 19
click at [467, 35] on span "Redo" at bounding box center [472, 34] width 15 height 9
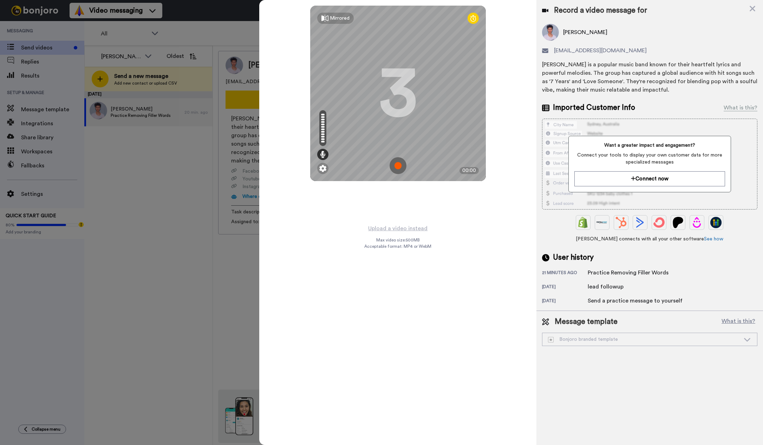
click at [402, 168] on img at bounding box center [398, 165] width 17 height 17
click at [397, 165] on img at bounding box center [398, 165] width 17 height 17
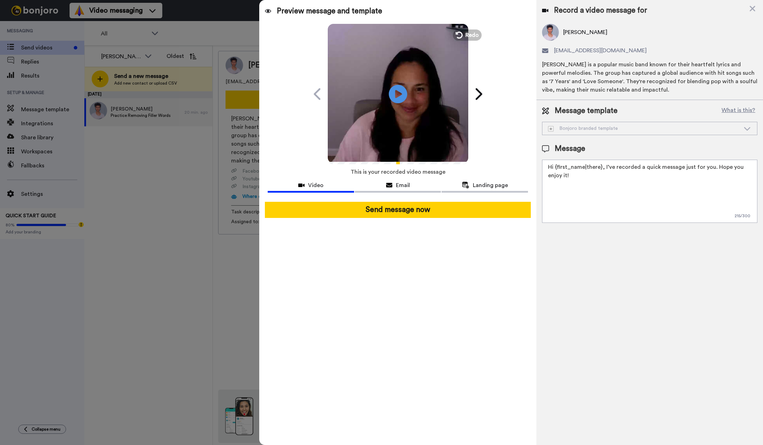
click at [397, 97] on icon "Play/Pause" at bounding box center [398, 93] width 19 height 33
click at [471, 34] on span "Redo" at bounding box center [472, 34] width 15 height 9
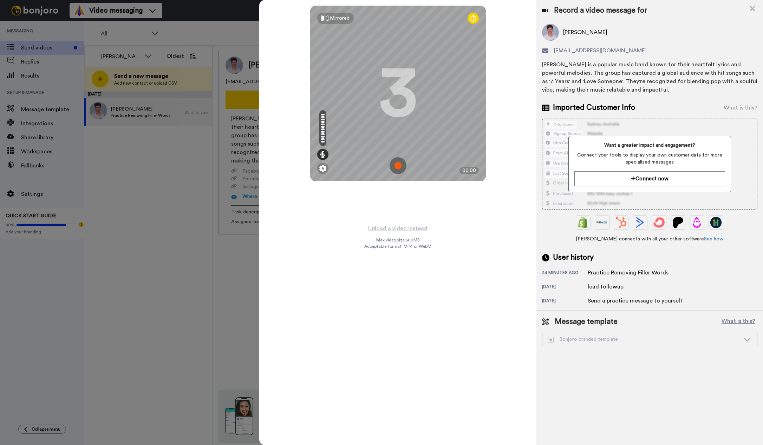
click at [399, 166] on img at bounding box center [398, 165] width 17 height 17
click at [396, 164] on img at bounding box center [398, 165] width 17 height 17
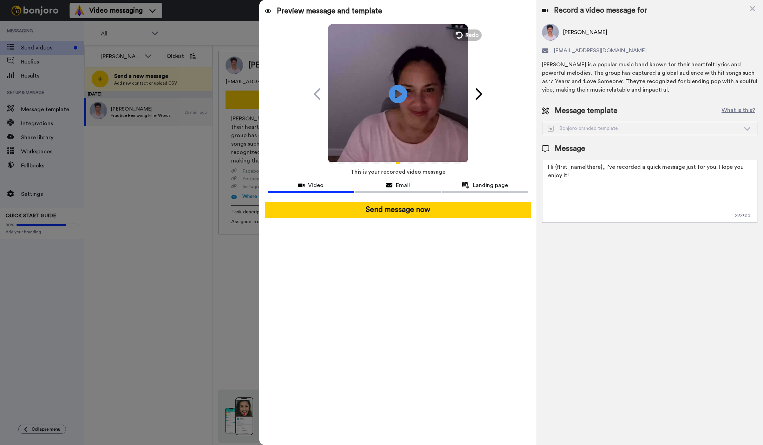
click at [401, 92] on icon at bounding box center [398, 94] width 19 height 19
click at [471, 35] on span "Redo" at bounding box center [472, 34] width 15 height 9
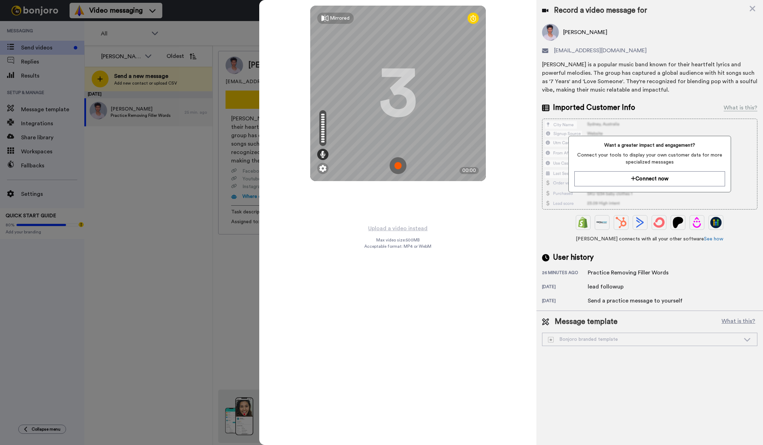
click at [399, 167] on img at bounding box center [398, 165] width 17 height 17
click at [401, 165] on img at bounding box center [398, 165] width 17 height 17
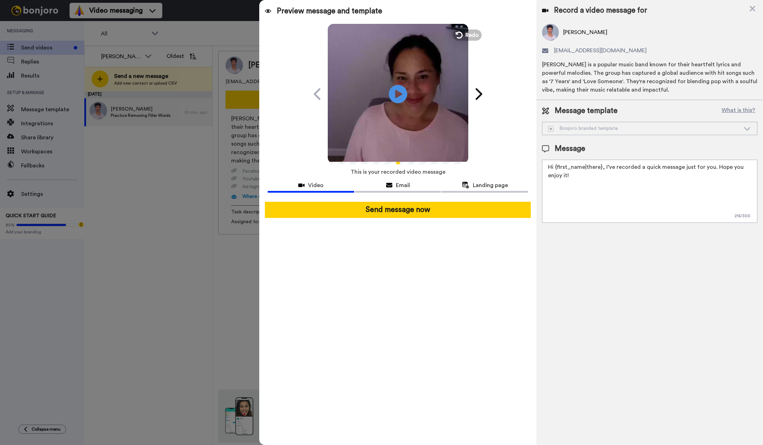
click at [397, 92] on icon "Play/Pause" at bounding box center [398, 93] width 19 height 33
